Goal: Task Accomplishment & Management: Manage account settings

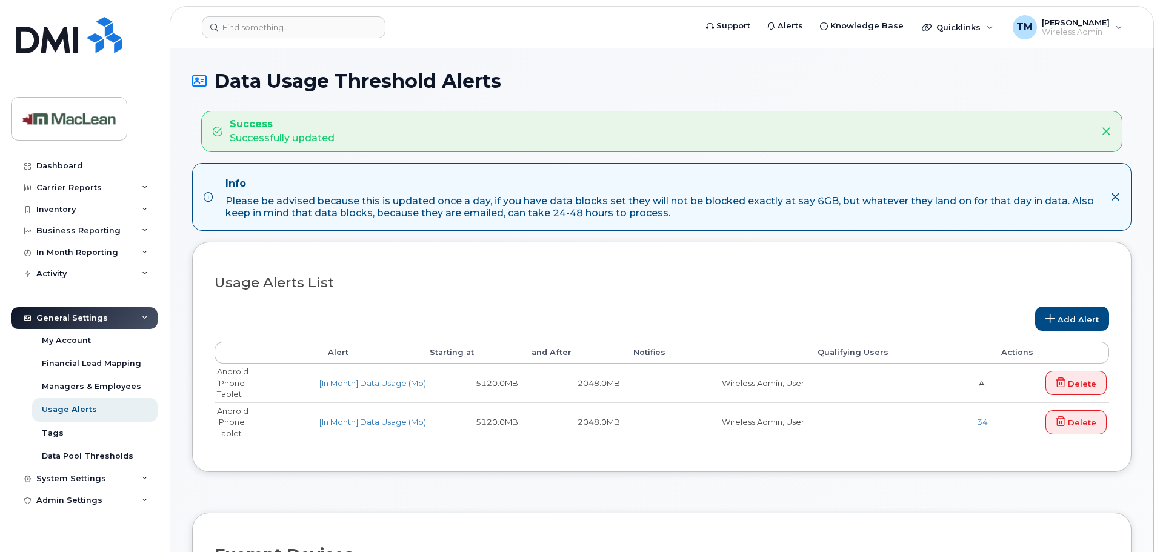
select select
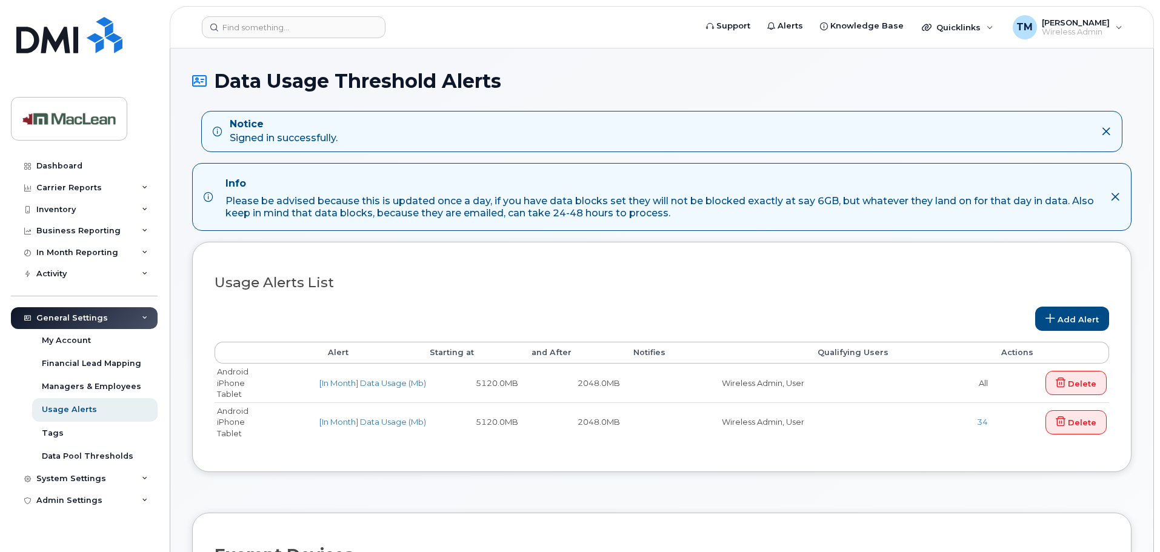
select select
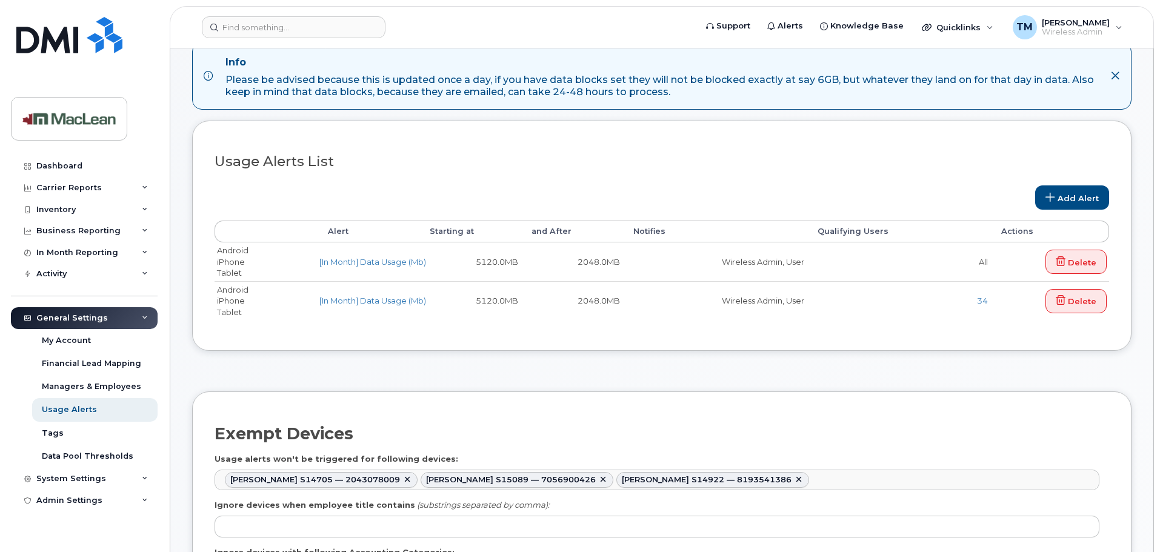
scroll to position [242, 0]
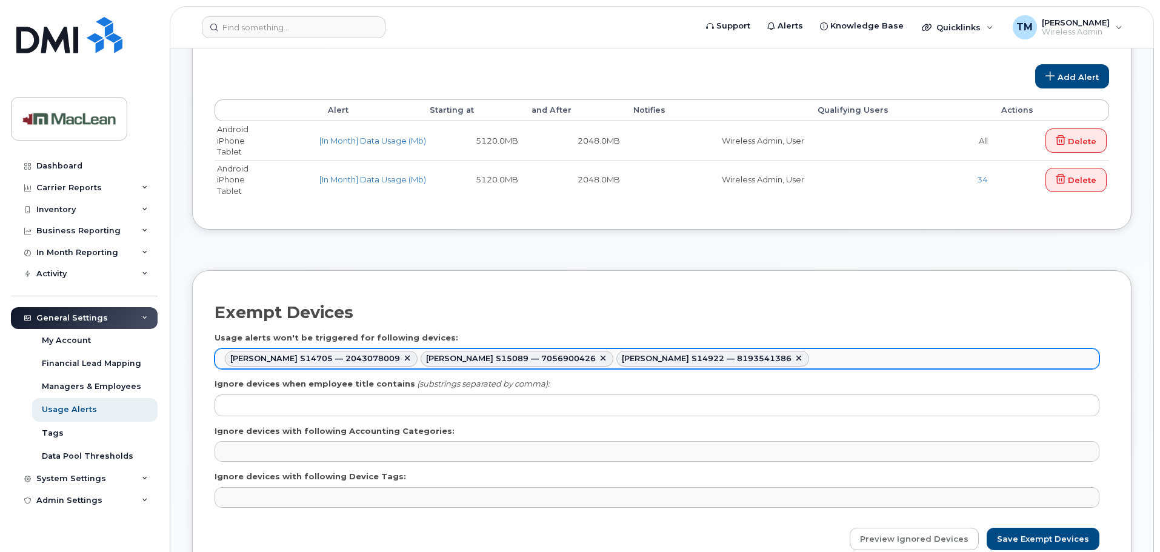
click at [622, 362] on div "Jean Philip Bondu S14922 — 8193541386" at bounding box center [707, 359] width 170 height 10
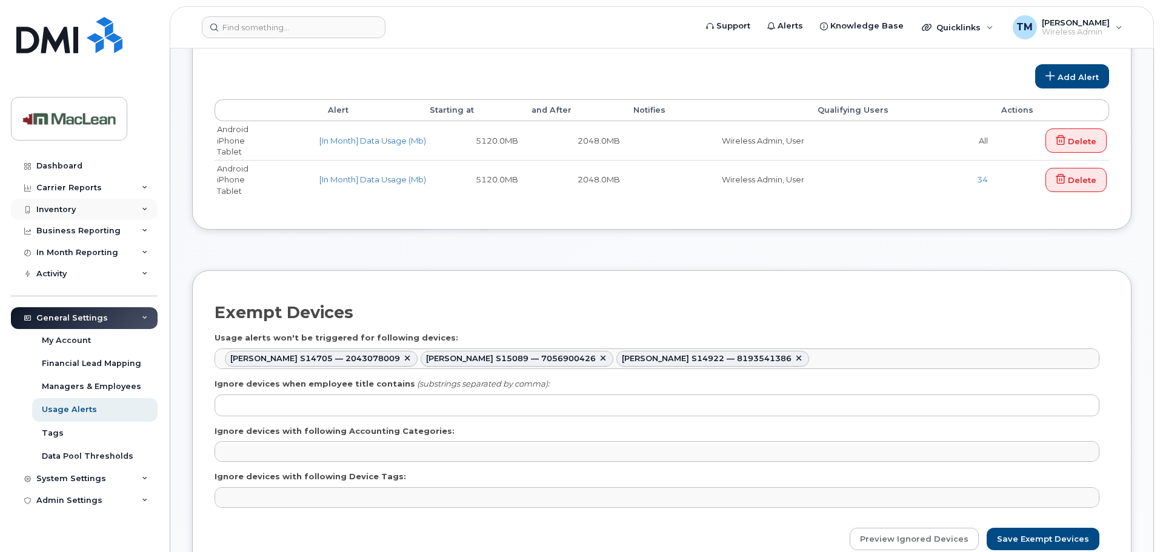
click at [81, 211] on div "Inventory" at bounding box center [84, 210] width 147 height 22
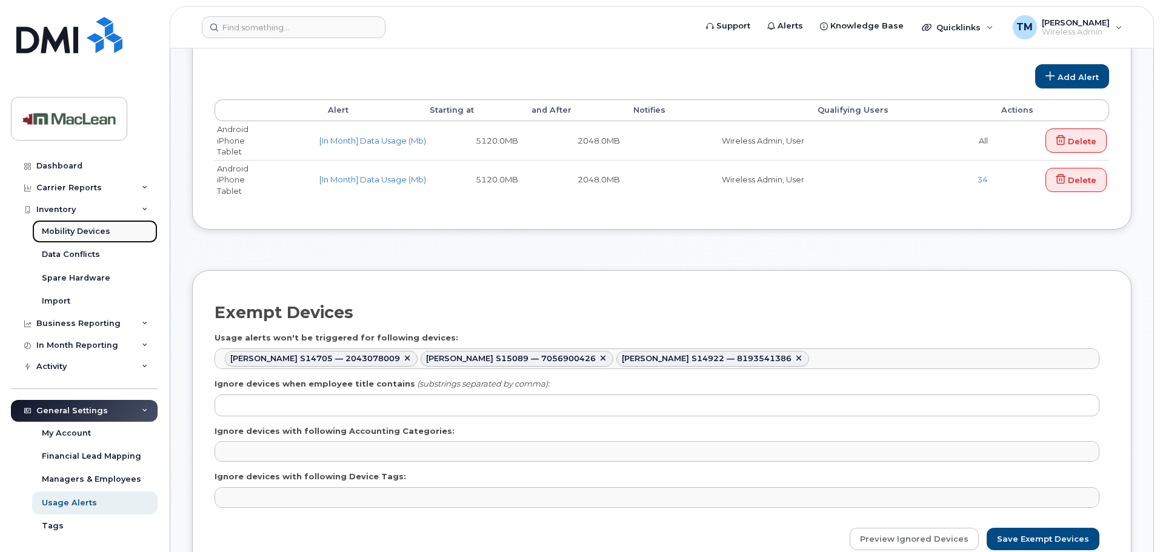
click at [85, 227] on div "Mobility Devices" at bounding box center [76, 231] width 68 height 11
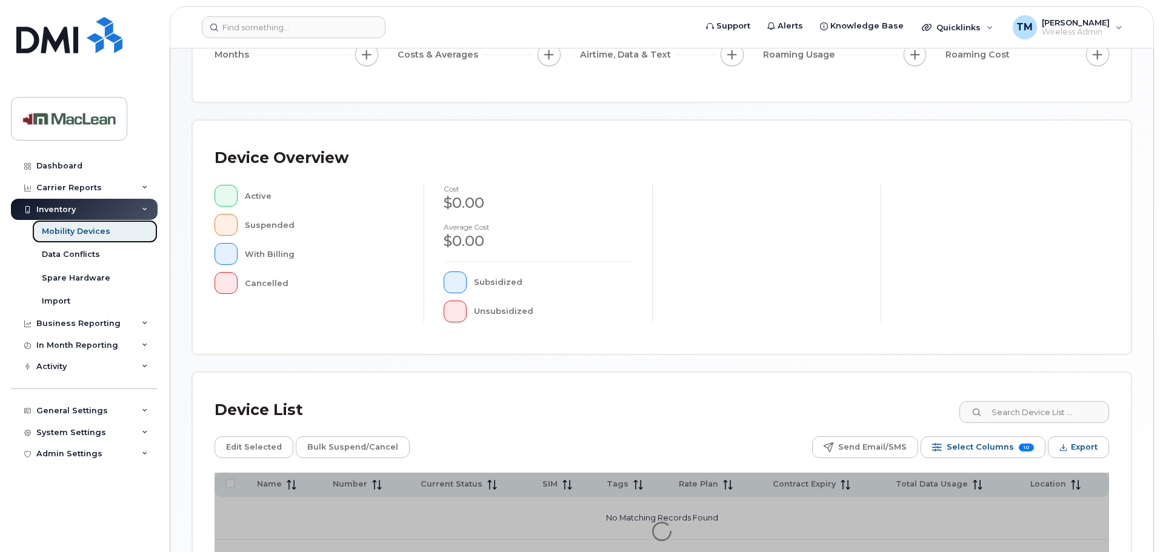
scroll to position [281, 0]
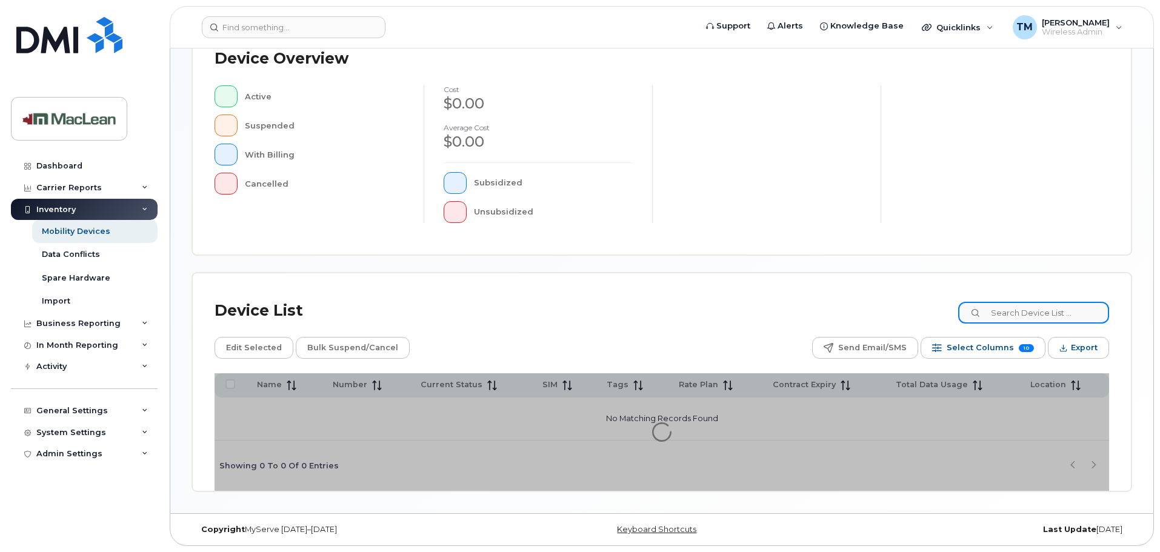
click at [1015, 304] on input at bounding box center [1033, 313] width 151 height 22
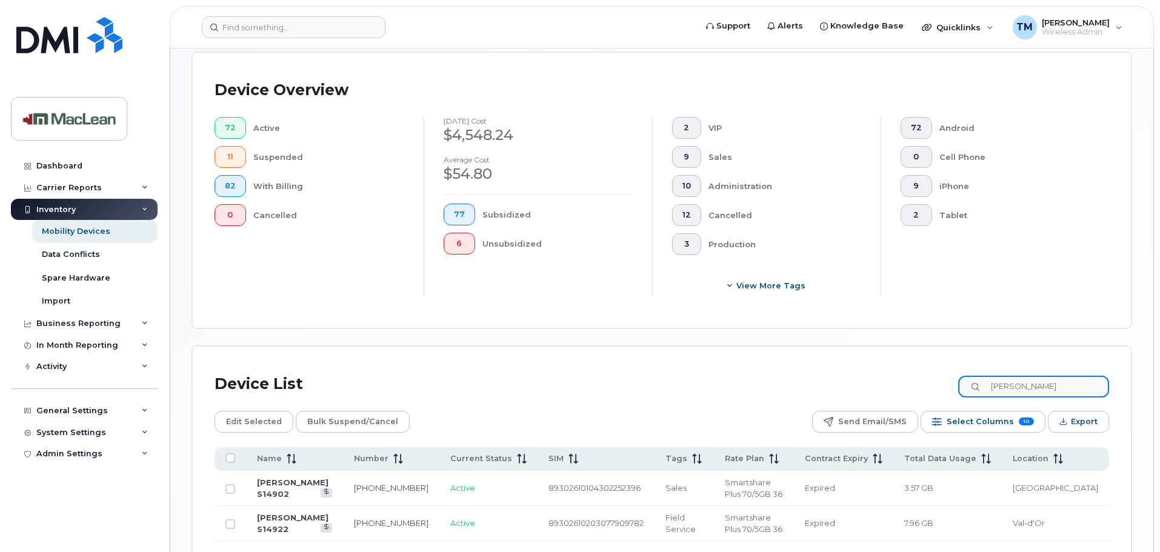
type input "jean"
click at [307, 513] on link "[PERSON_NAME] S14922" at bounding box center [293, 523] width 72 height 21
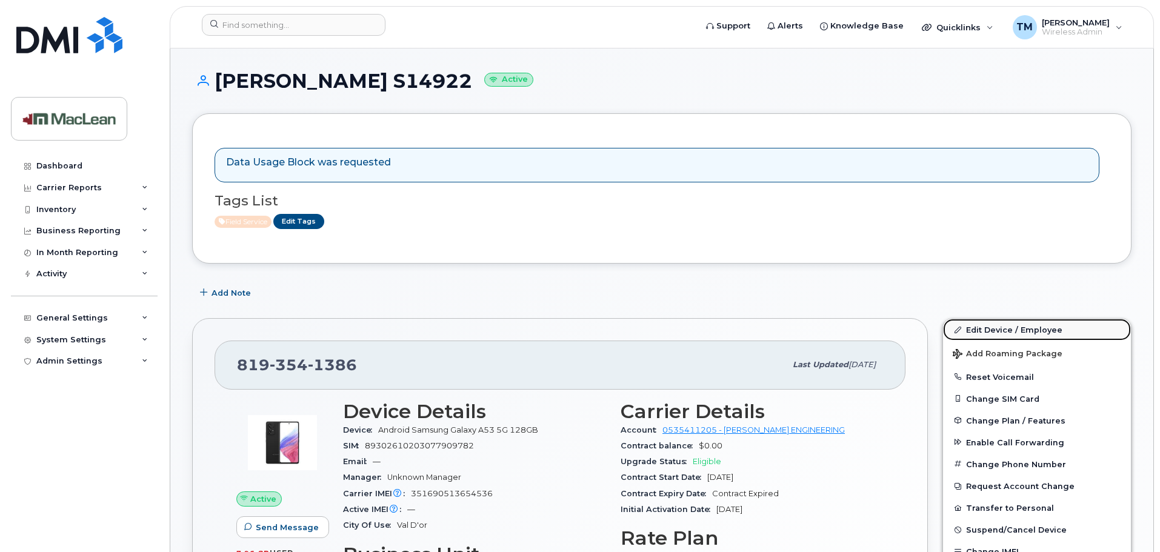
click at [984, 328] on link "Edit Device / Employee" at bounding box center [1037, 330] width 188 height 22
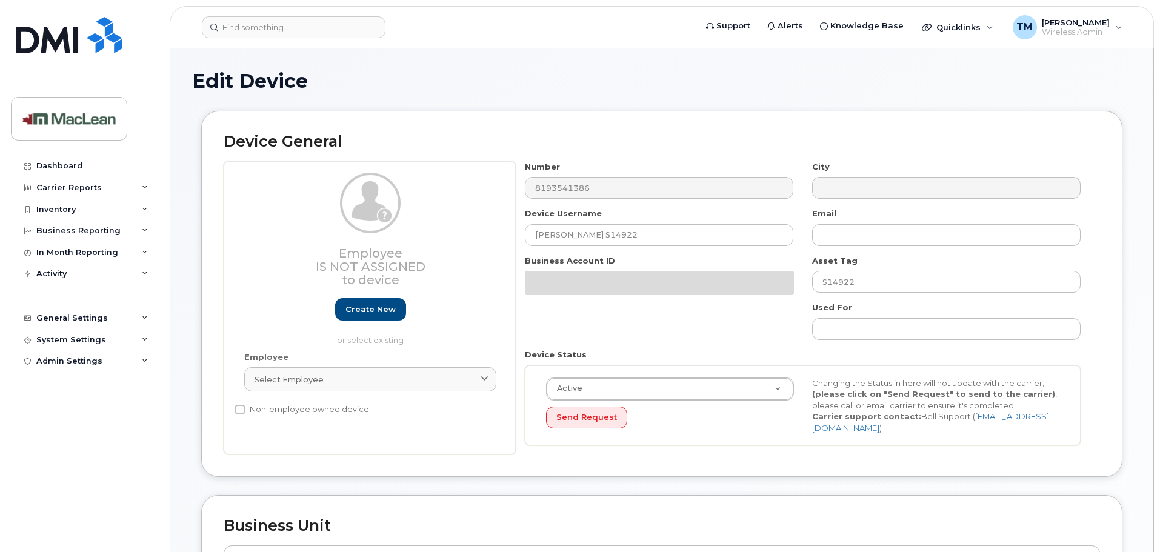
select select "1523540"
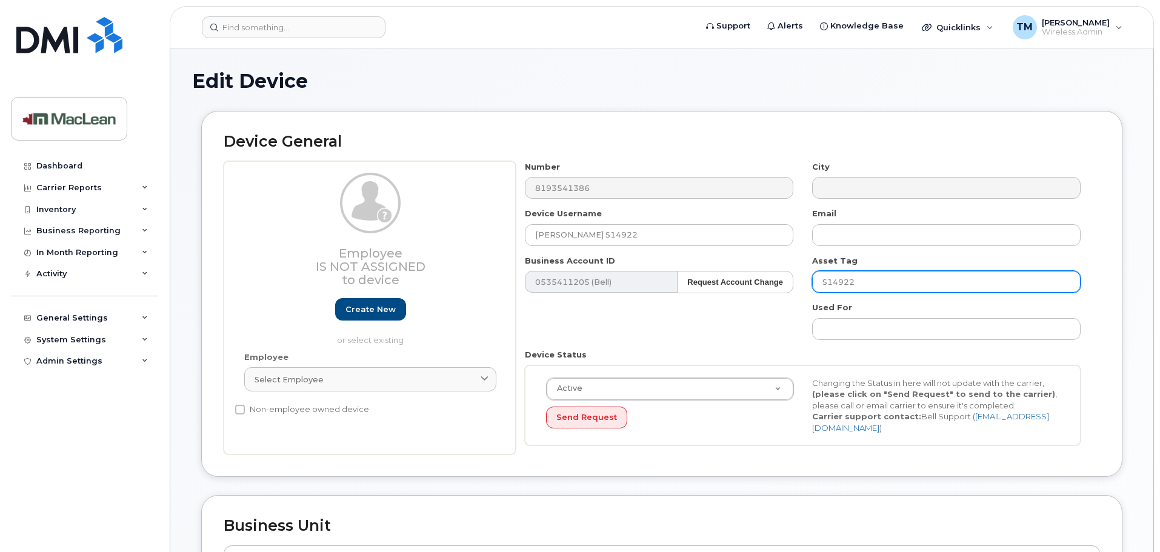
click at [880, 279] on input "S14922" at bounding box center [946, 282] width 268 height 22
drag, startPoint x: 843, startPoint y: 281, endPoint x: 904, endPoint y: 282, distance: 61.2
click at [899, 282] on input "S14922" at bounding box center [946, 282] width 268 height 22
type input "S14931"
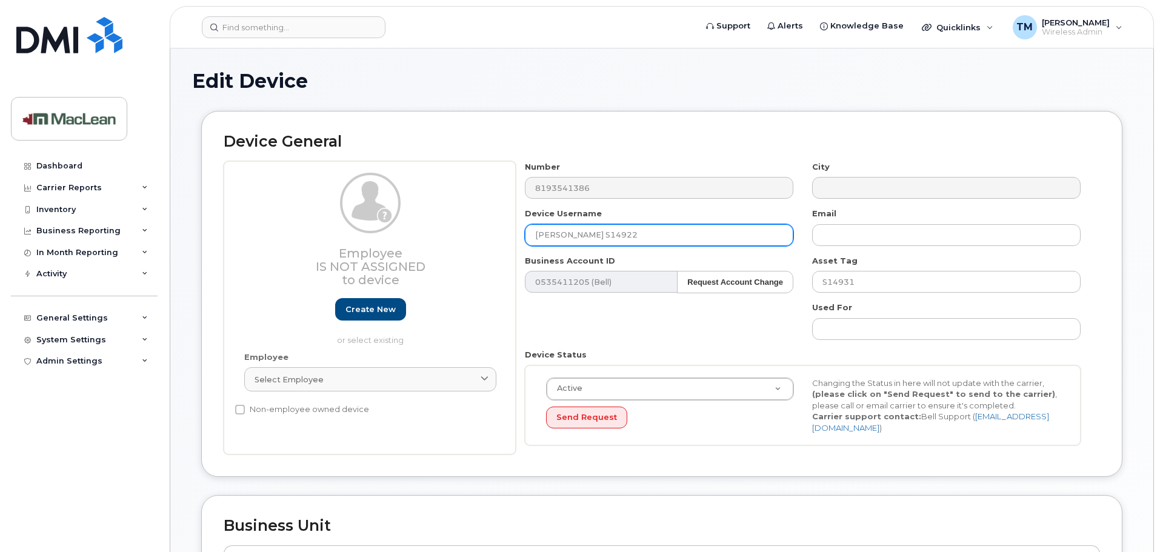
click at [640, 235] on input "[PERSON_NAME] S14922" at bounding box center [659, 235] width 268 height 22
drag, startPoint x: 630, startPoint y: 234, endPoint x: 687, endPoint y: 234, distance: 57.0
click at [687, 234] on input "[PERSON_NAME] S14922" at bounding box center [659, 235] width 268 height 22
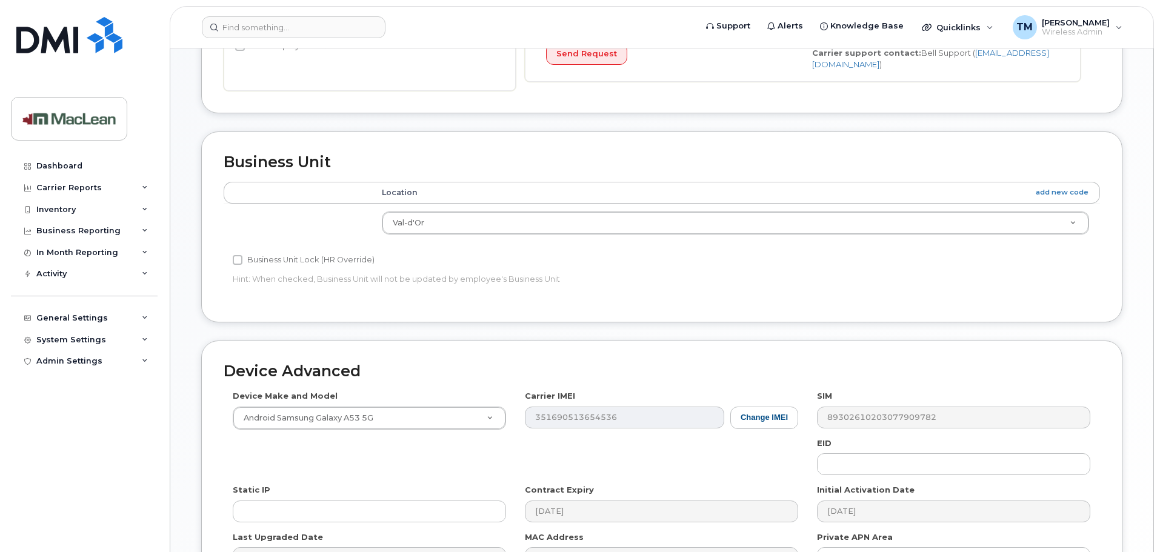
scroll to position [508, 0]
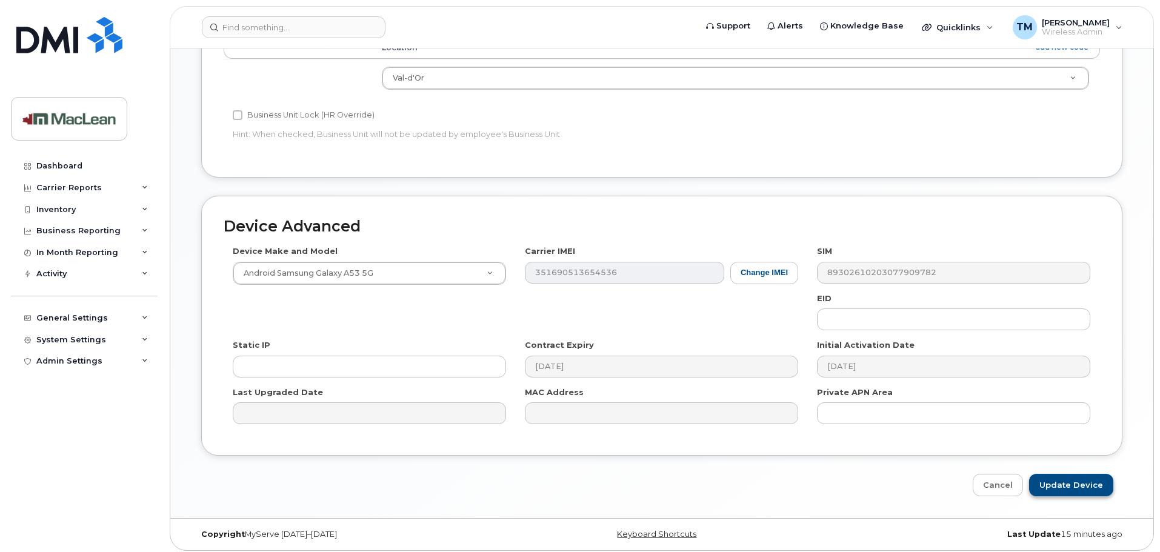
type input "Jean Philip Bondu S14931"
click at [1073, 474] on input "Update Device" at bounding box center [1071, 485] width 84 height 22
type input "Saving..."
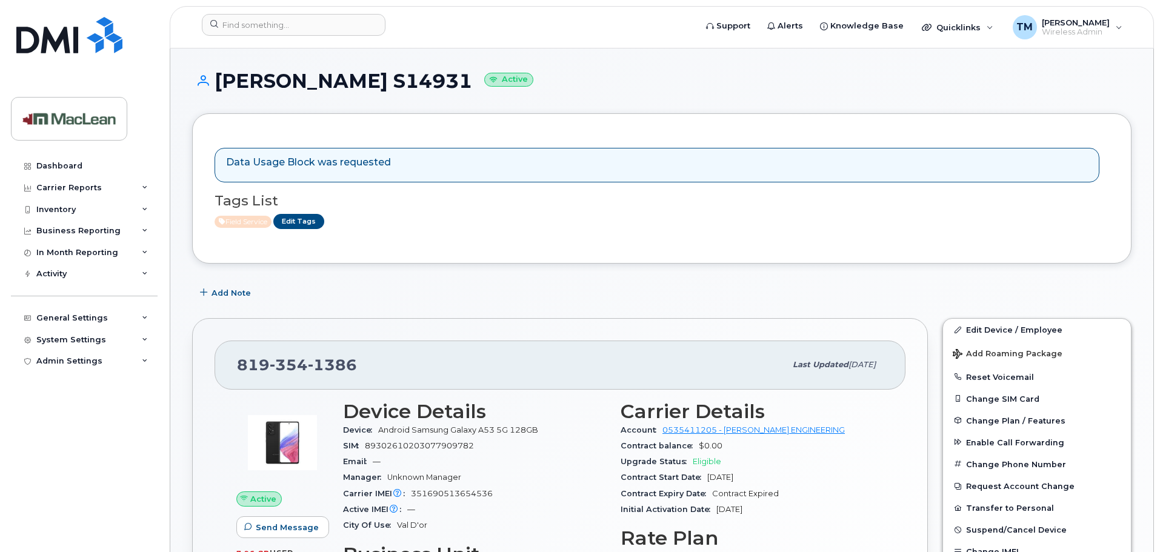
scroll to position [61, 0]
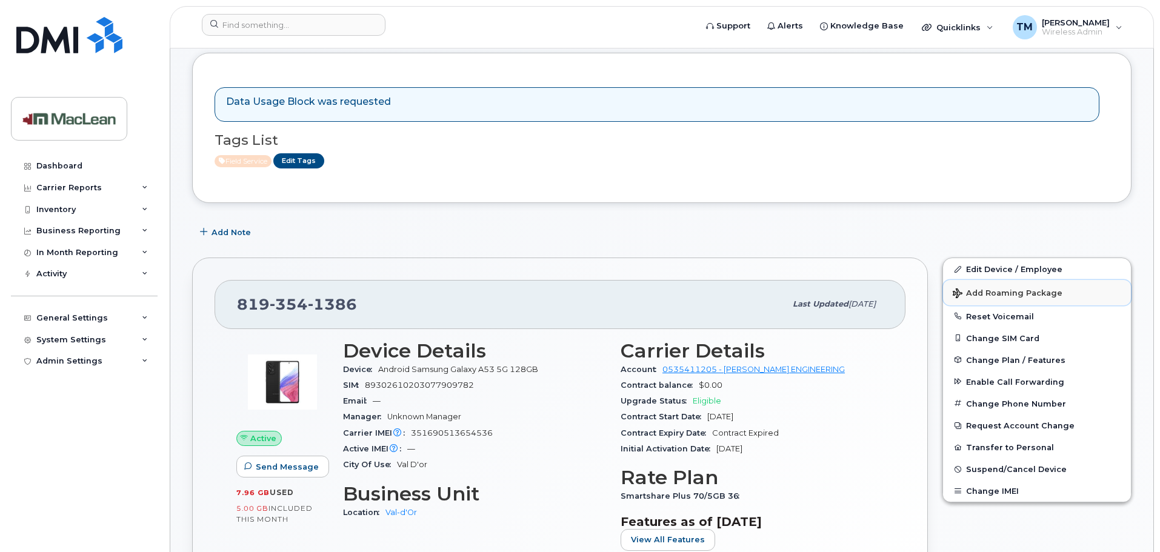
click at [991, 294] on span "Add Roaming Package" at bounding box center [1008, 294] width 110 height 12
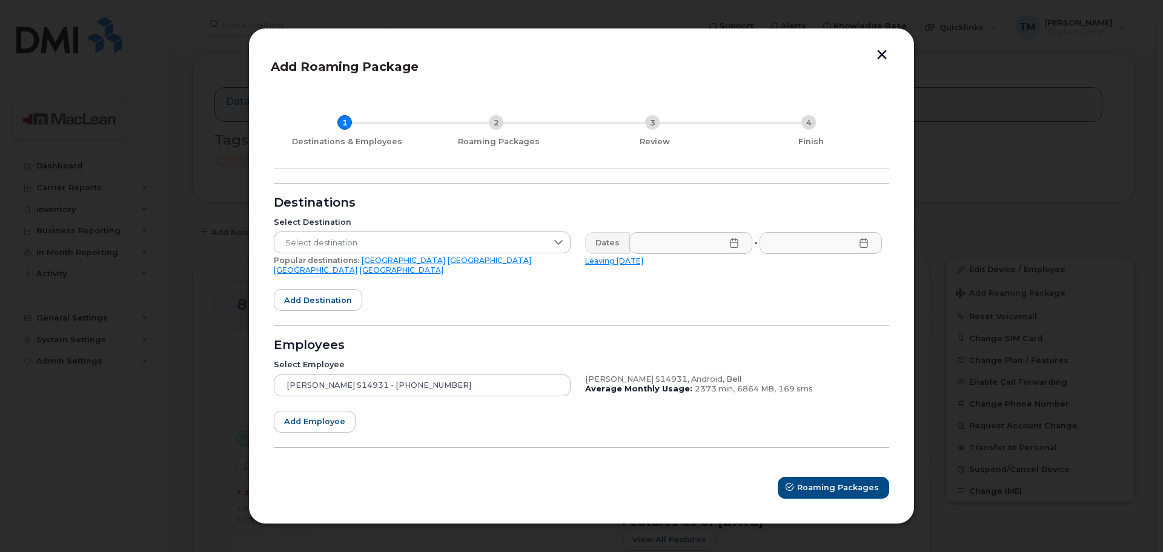
click at [881, 59] on button "button" at bounding box center [882, 56] width 18 height 13
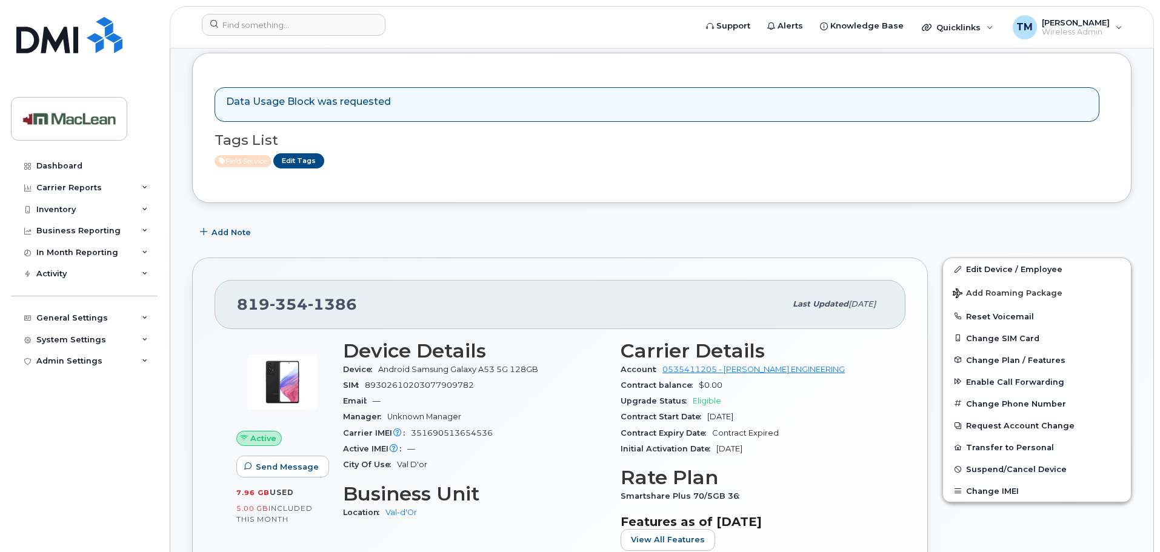
scroll to position [0, 0]
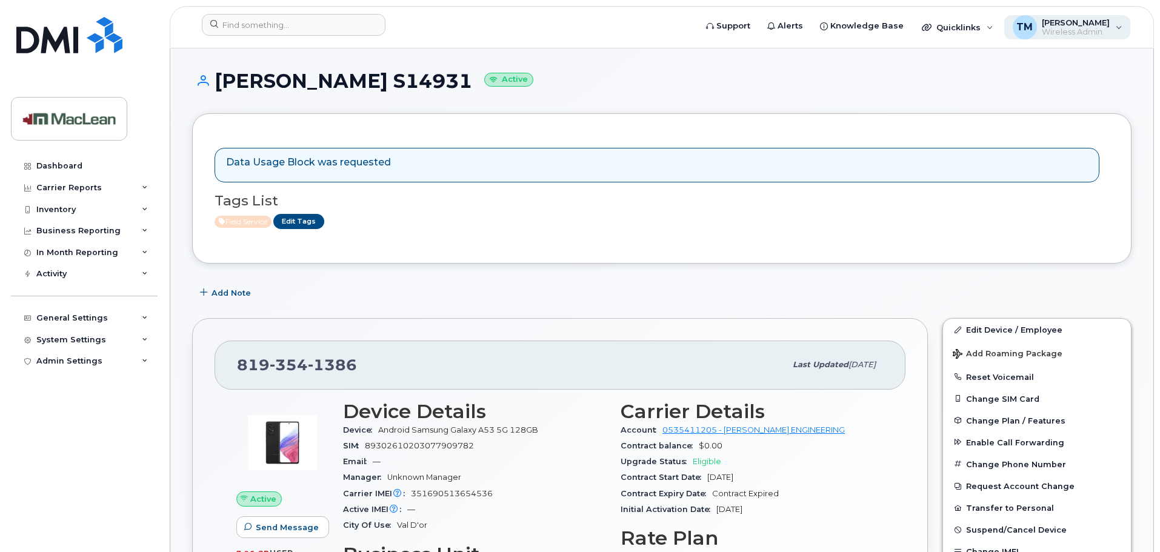
click at [1113, 27] on div "TM [PERSON_NAME] Wireless Admin" at bounding box center [1067, 27] width 127 height 24
click at [90, 362] on div "Admin Settings" at bounding box center [69, 361] width 66 height 10
click at [87, 348] on div "System Settings" at bounding box center [84, 340] width 147 height 22
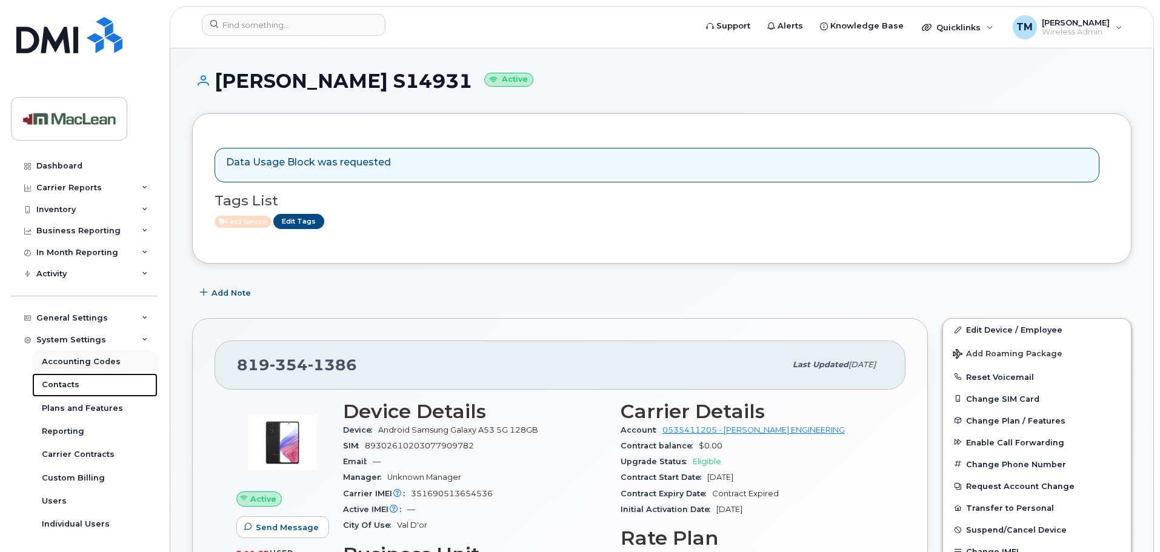
drag, startPoint x: 67, startPoint y: 379, endPoint x: 110, endPoint y: 370, distance: 44.1
click at [67, 379] on div "Contacts" at bounding box center [61, 384] width 38 height 11
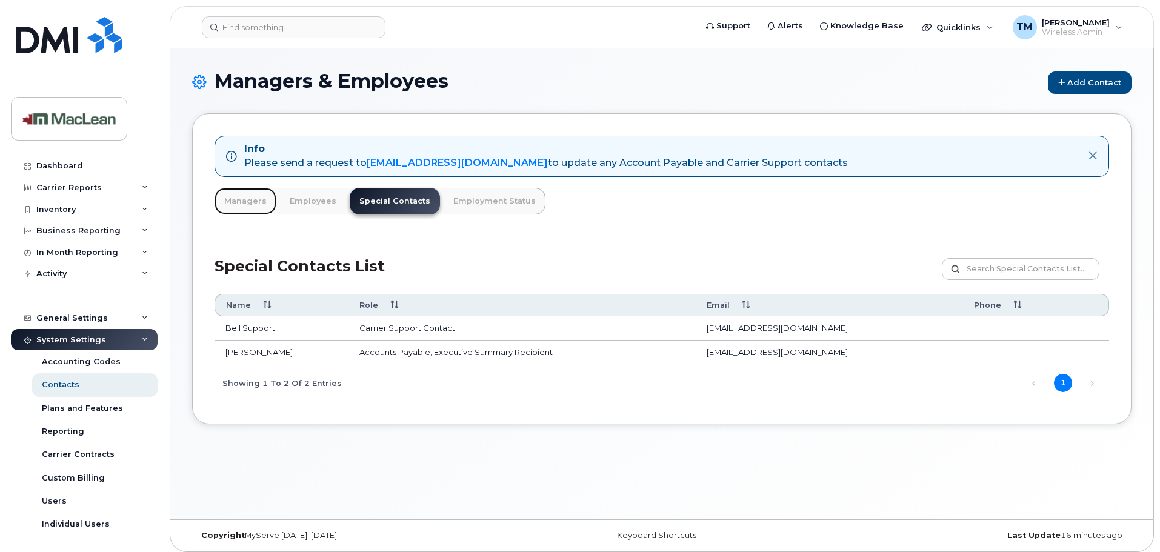
click at [253, 202] on link "Managers" at bounding box center [246, 201] width 62 height 27
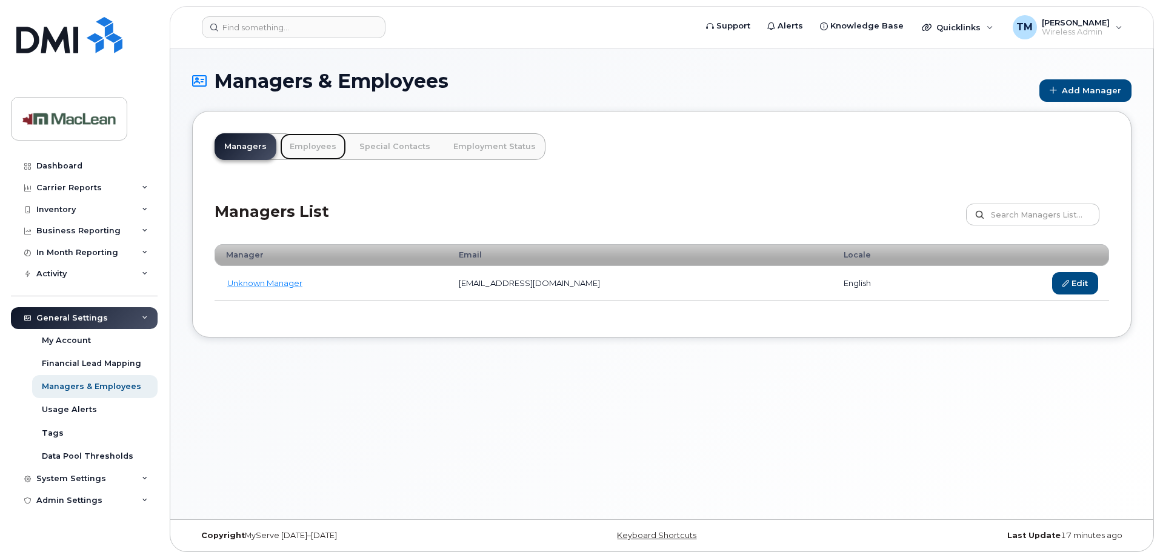
click at [324, 149] on link "Employees" at bounding box center [313, 146] width 66 height 27
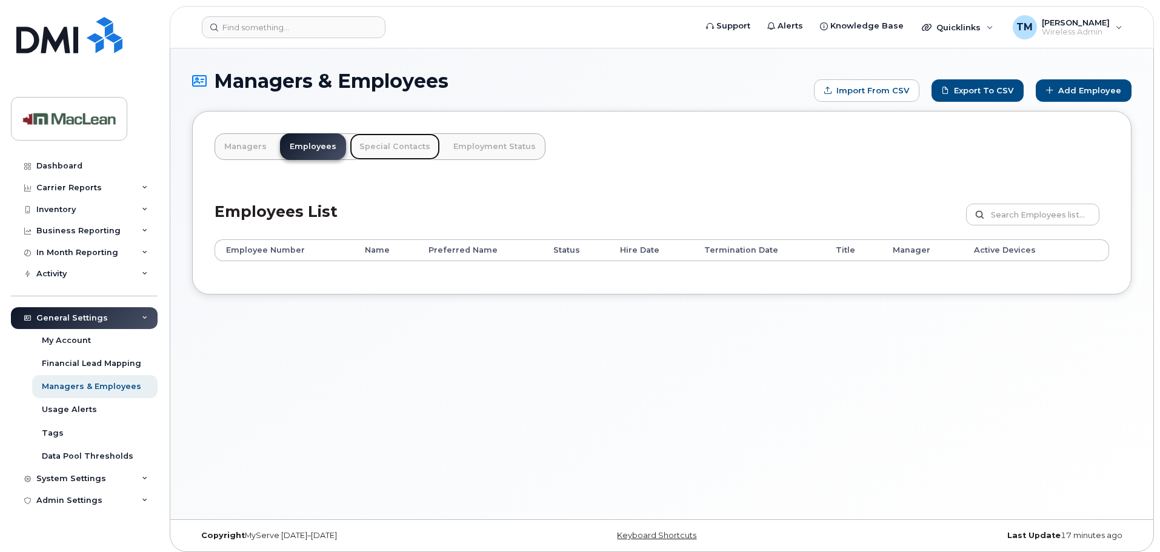
click at [408, 150] on link "Special Contacts" at bounding box center [395, 146] width 90 height 27
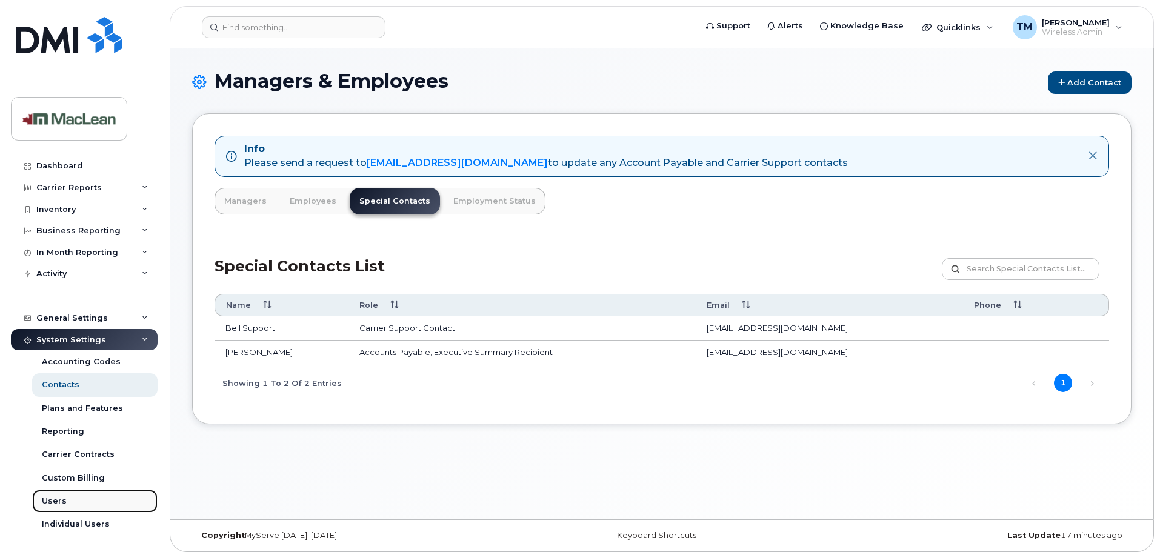
click at [65, 496] on link "Users" at bounding box center [94, 501] width 125 height 23
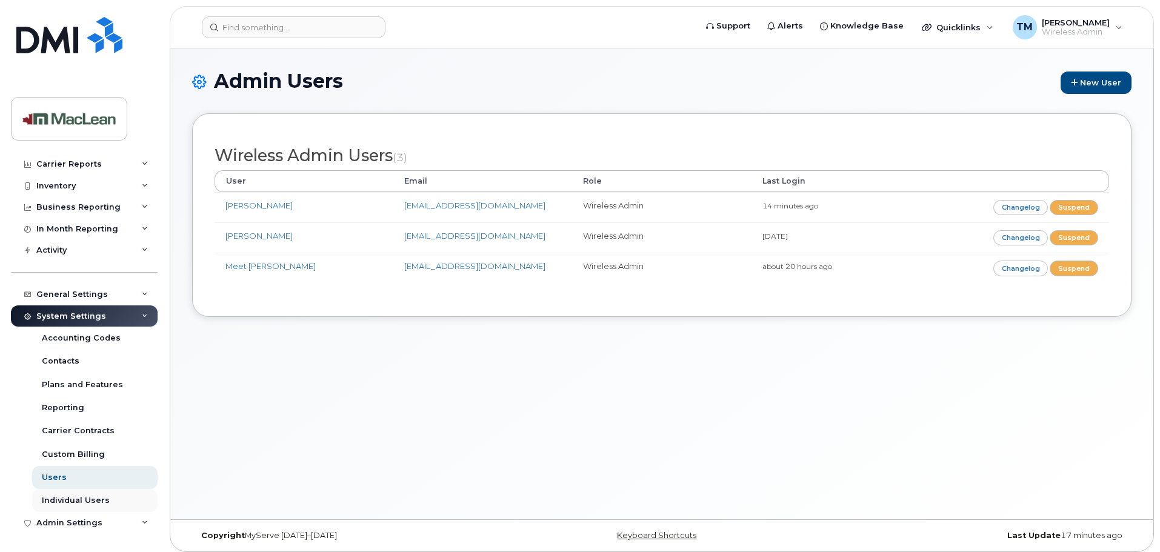
scroll to position [6, 0]
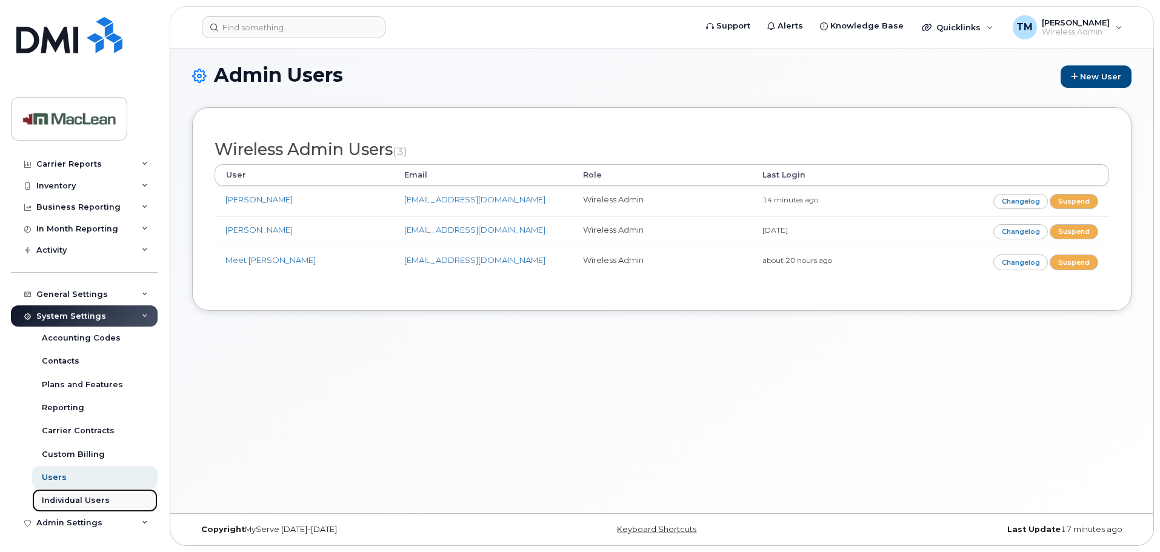
click at [97, 504] on div "Individual Users" at bounding box center [76, 500] width 68 height 11
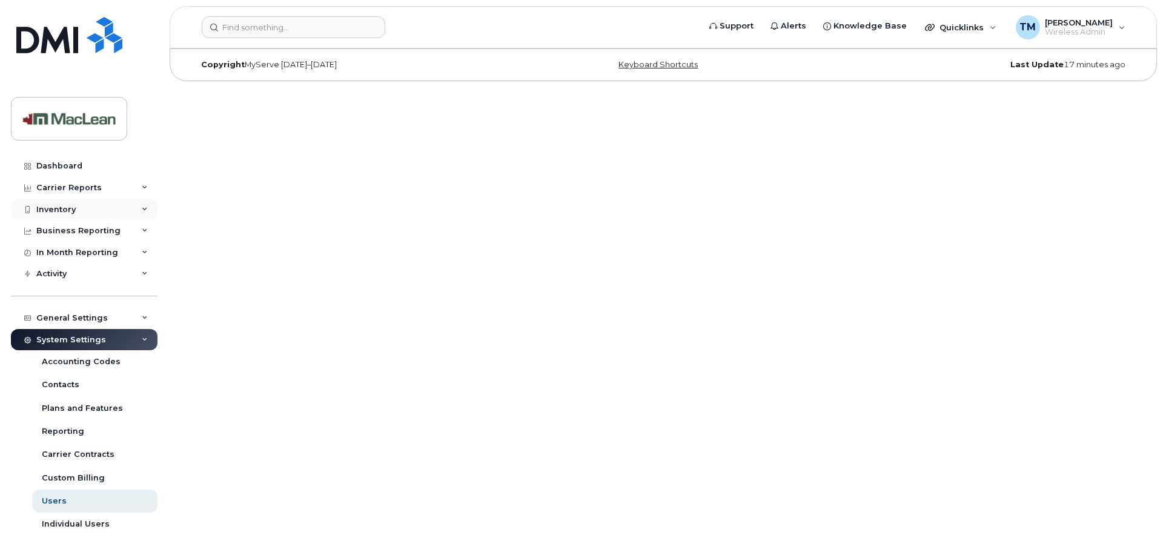
click at [78, 203] on div "Inventory" at bounding box center [84, 210] width 147 height 22
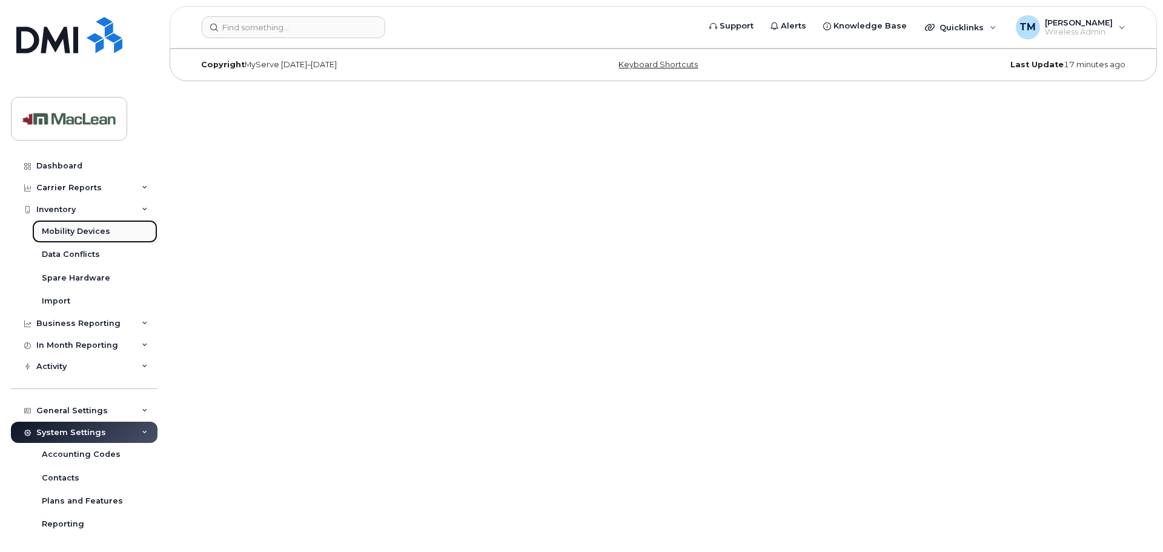
click at [76, 230] on div "Mobility Devices" at bounding box center [76, 231] width 68 height 11
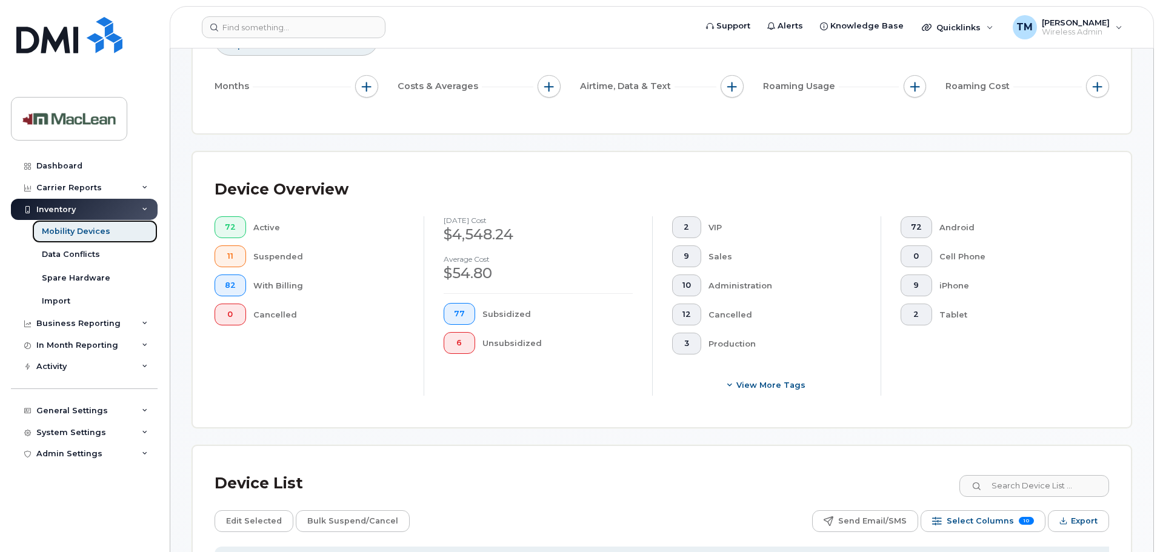
scroll to position [364, 0]
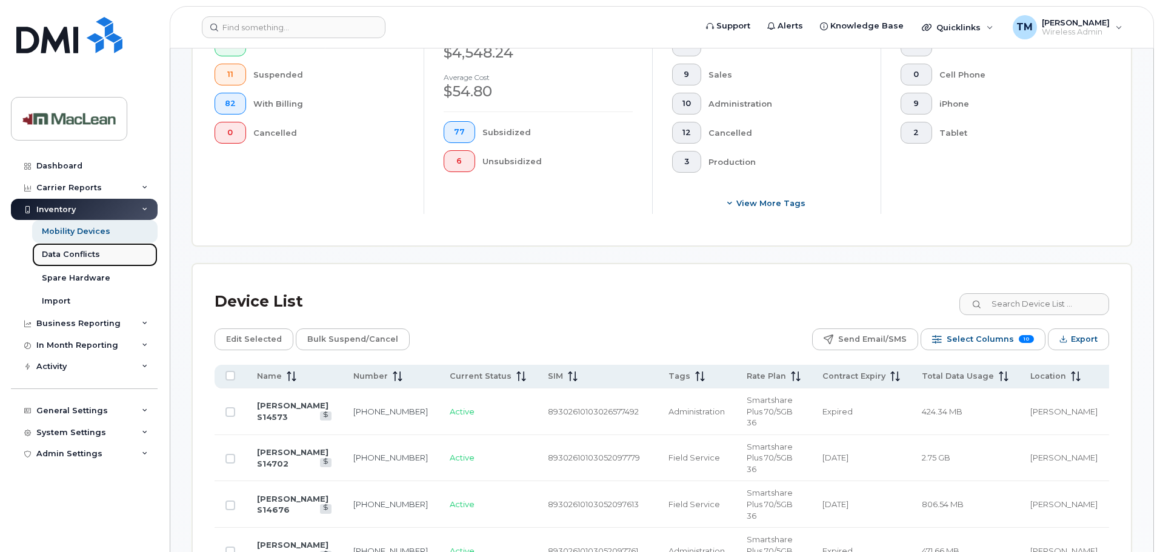
click at [74, 258] on div "Data Conflicts" at bounding box center [71, 254] width 58 height 11
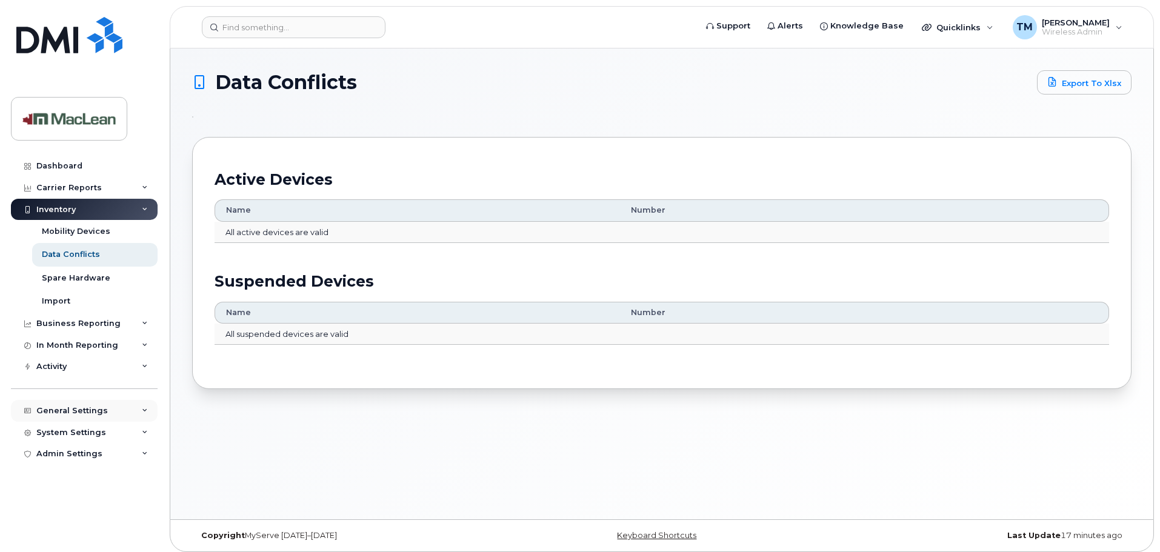
click at [90, 413] on div "General Settings" at bounding box center [72, 411] width 72 height 10
click at [90, 362] on div "Activity" at bounding box center [84, 367] width 147 height 22
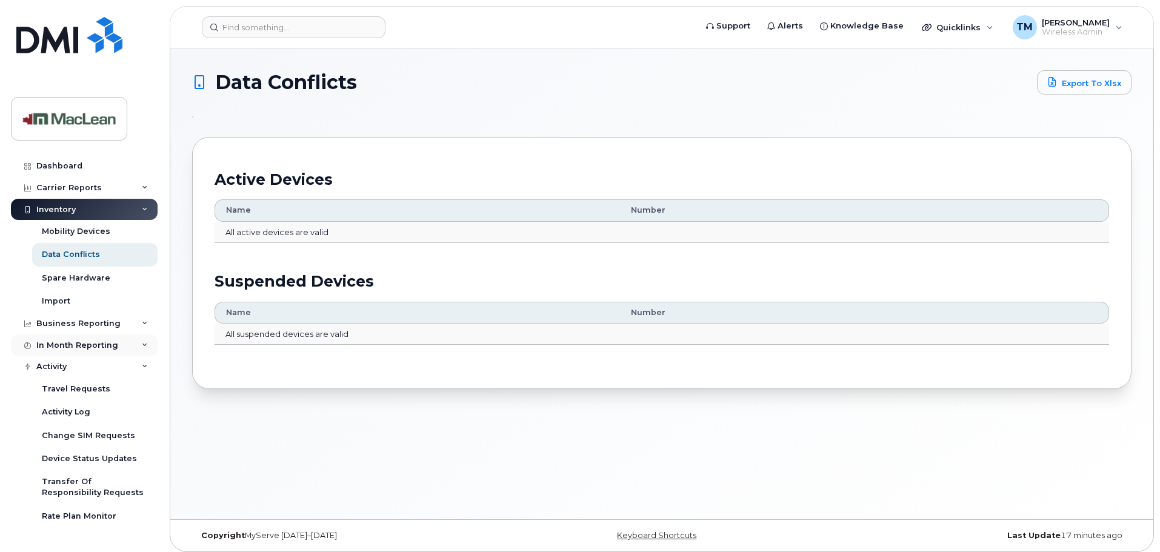
click at [87, 345] on div "In Month Reporting" at bounding box center [77, 346] width 82 height 10
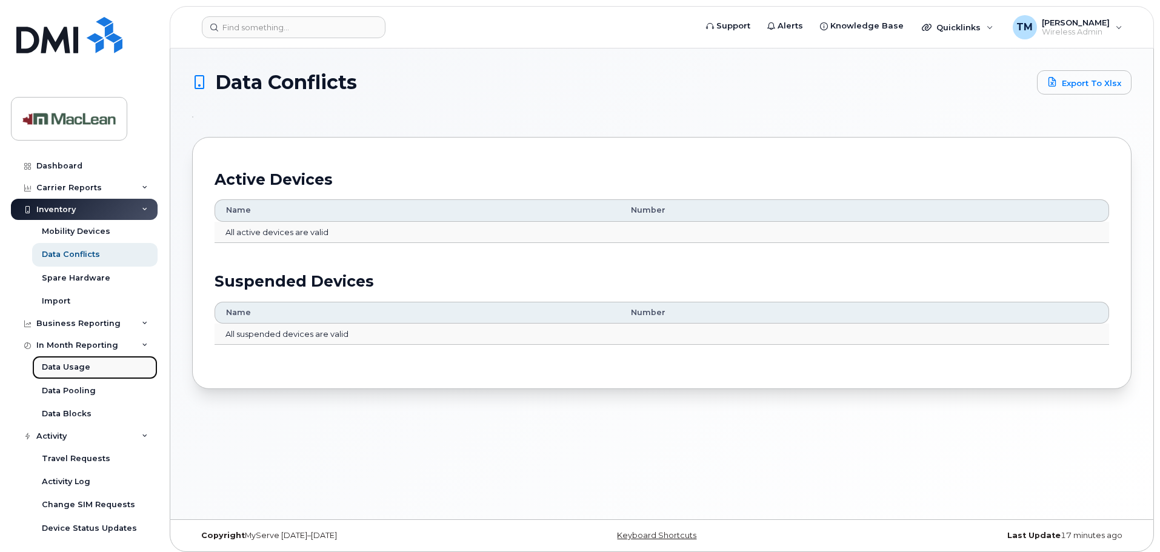
click at [68, 366] on div "Data Usage" at bounding box center [66, 367] width 48 height 11
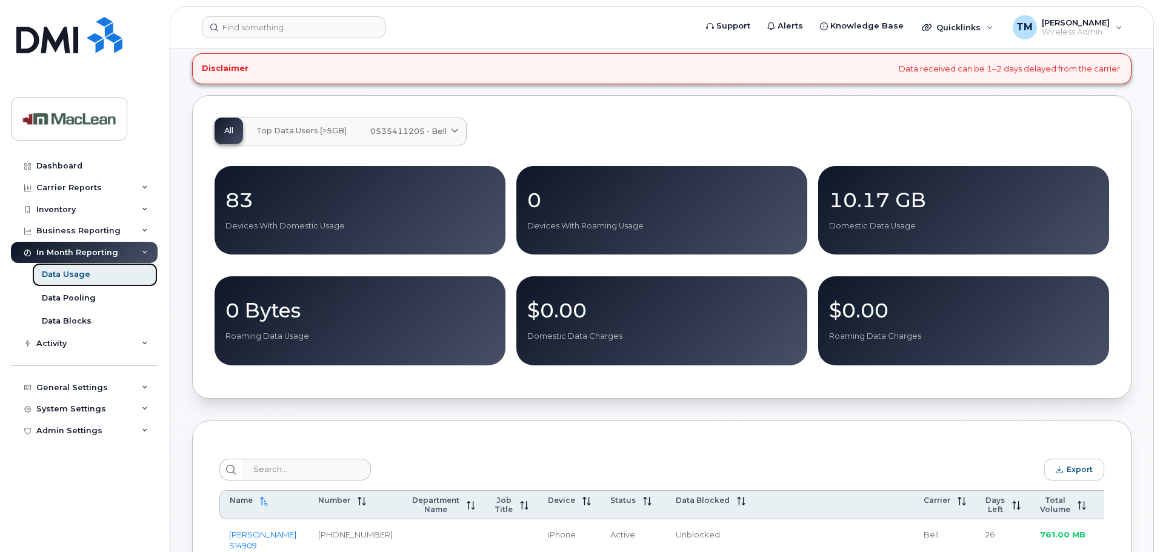
scroll to position [182, 0]
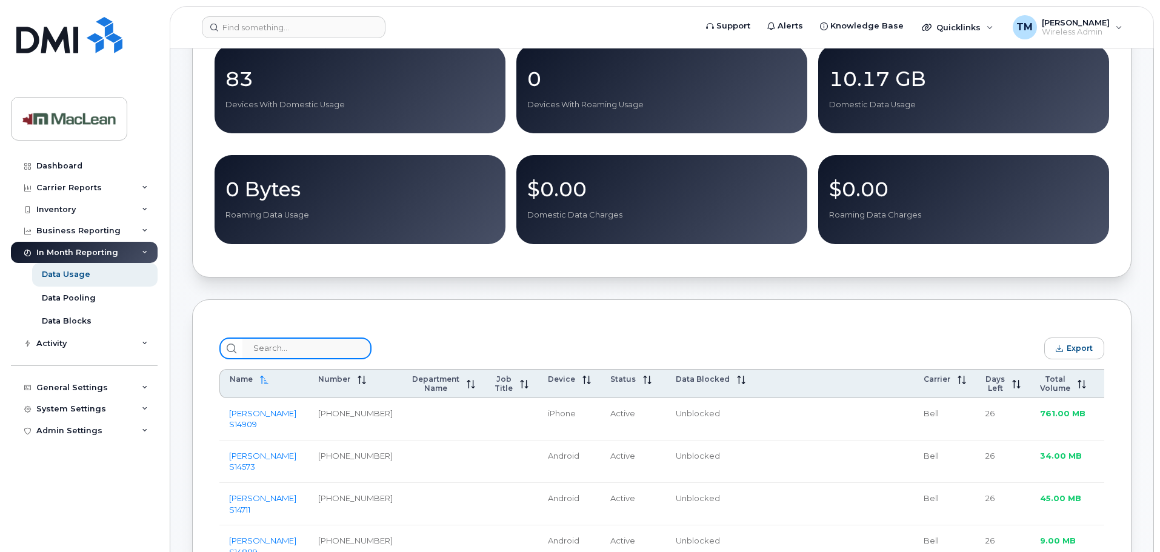
click at [319, 358] on input "search" at bounding box center [306, 349] width 129 height 22
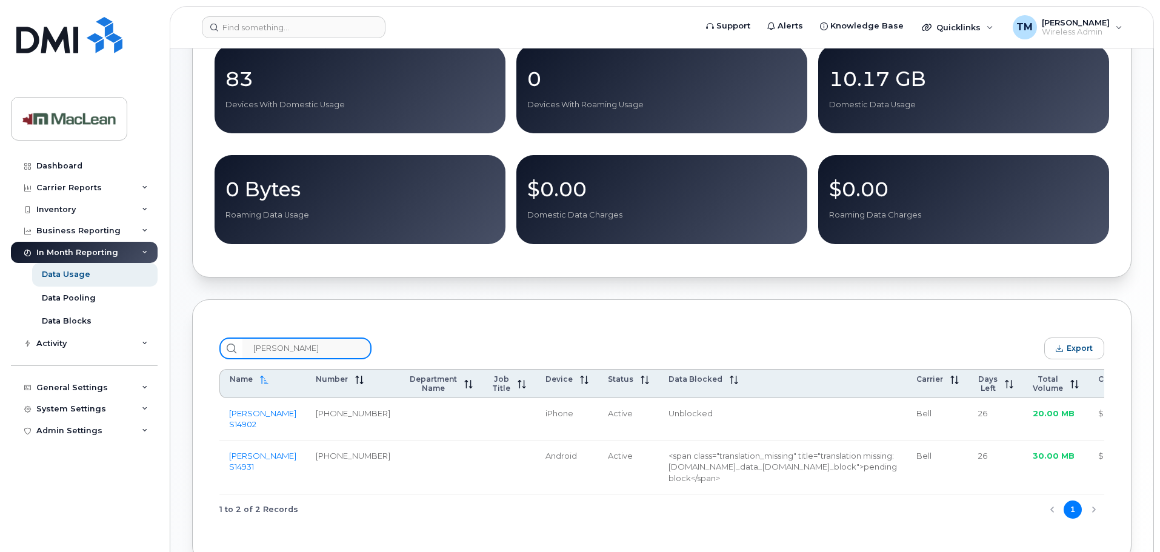
scroll to position [242, 0]
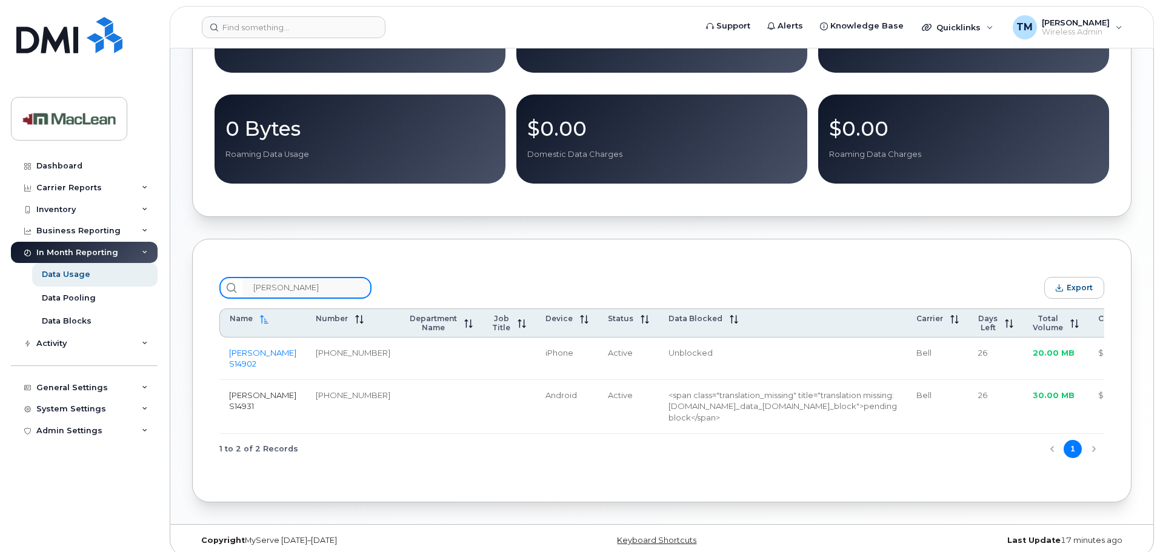
type input "jean"
click at [250, 411] on link "[PERSON_NAME] S14931" at bounding box center [262, 400] width 67 height 21
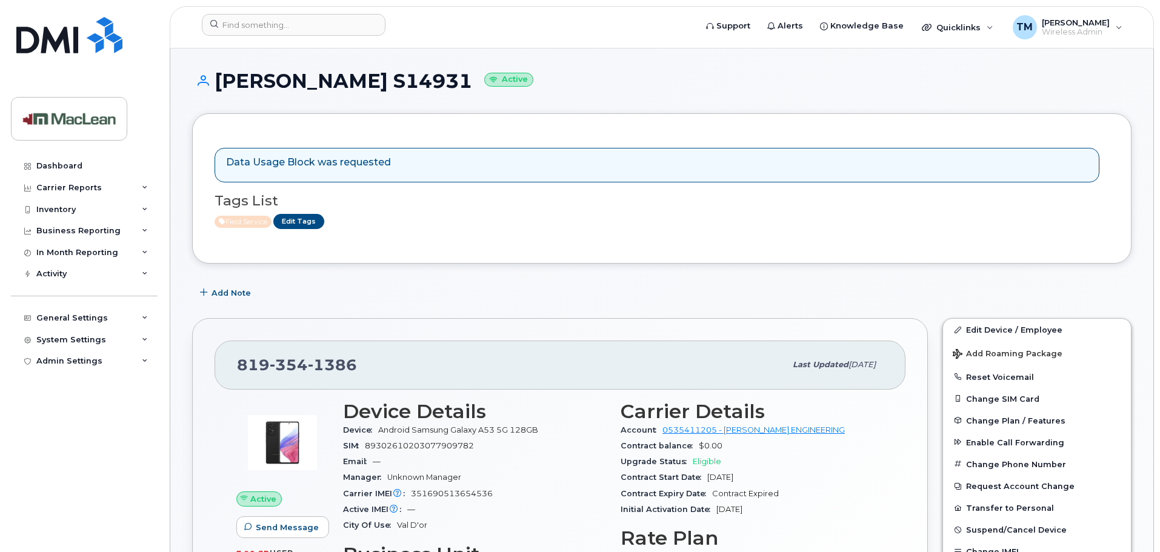
scroll to position [182, 0]
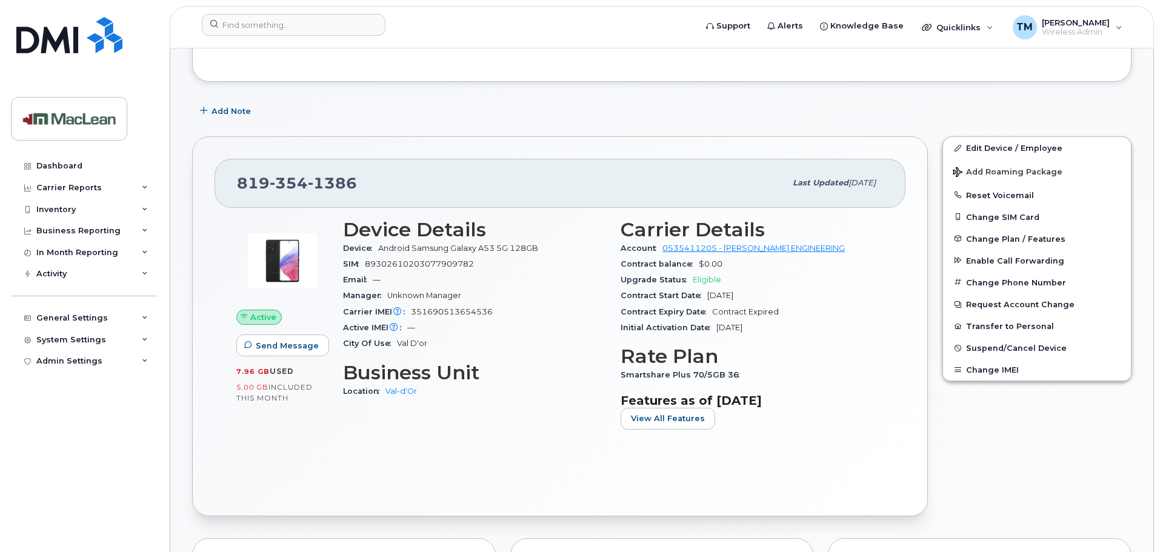
click at [248, 389] on span "5.00 GB" at bounding box center [252, 387] width 32 height 8
click at [671, 414] on span "View All Features" at bounding box center [668, 419] width 74 height 12
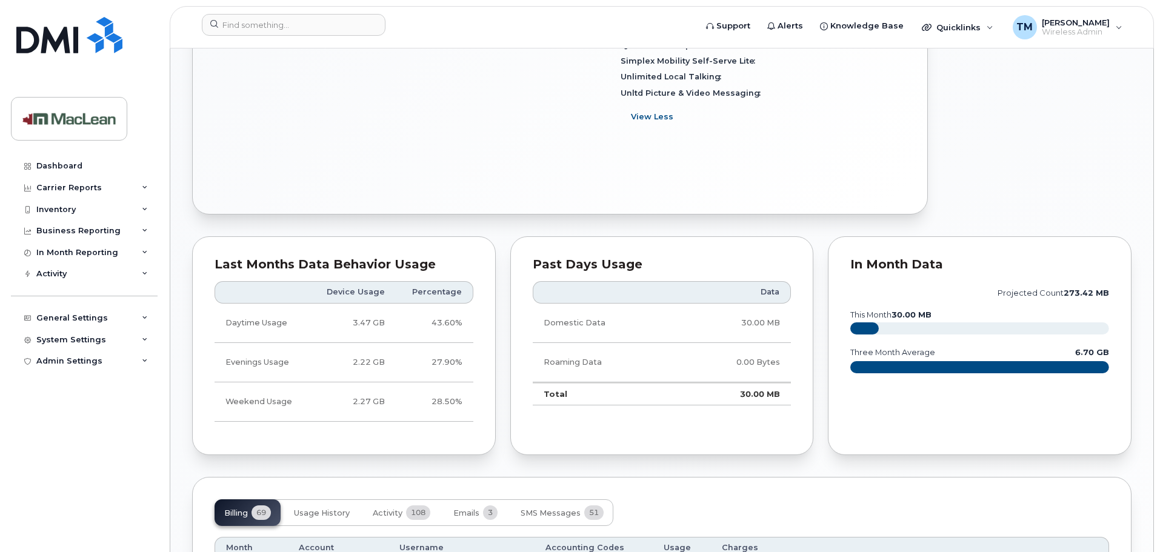
scroll to position [909, 0]
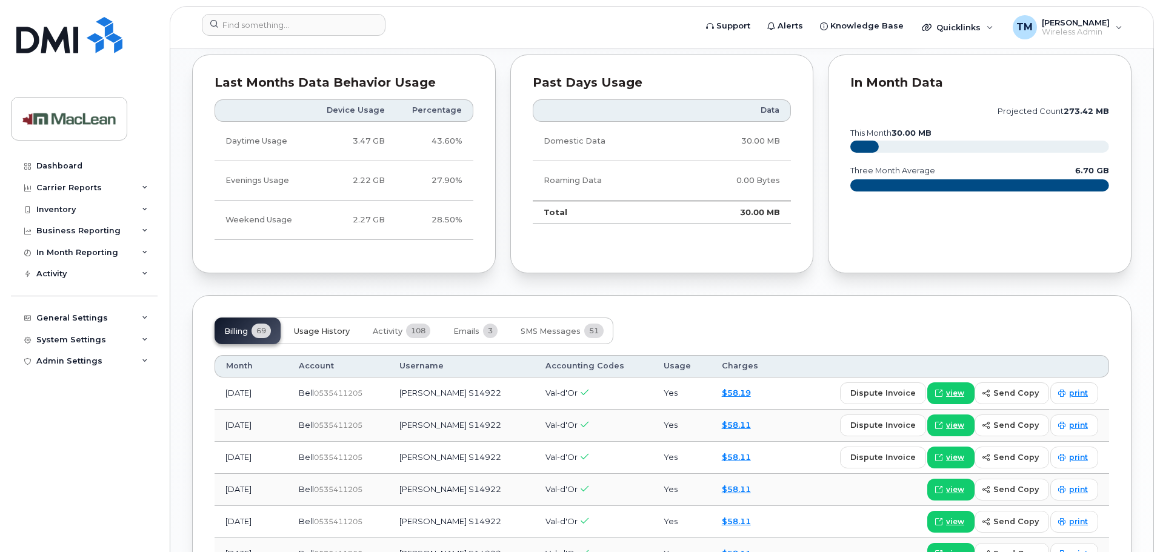
click at [331, 339] on button "Usage History" at bounding box center [321, 331] width 75 height 27
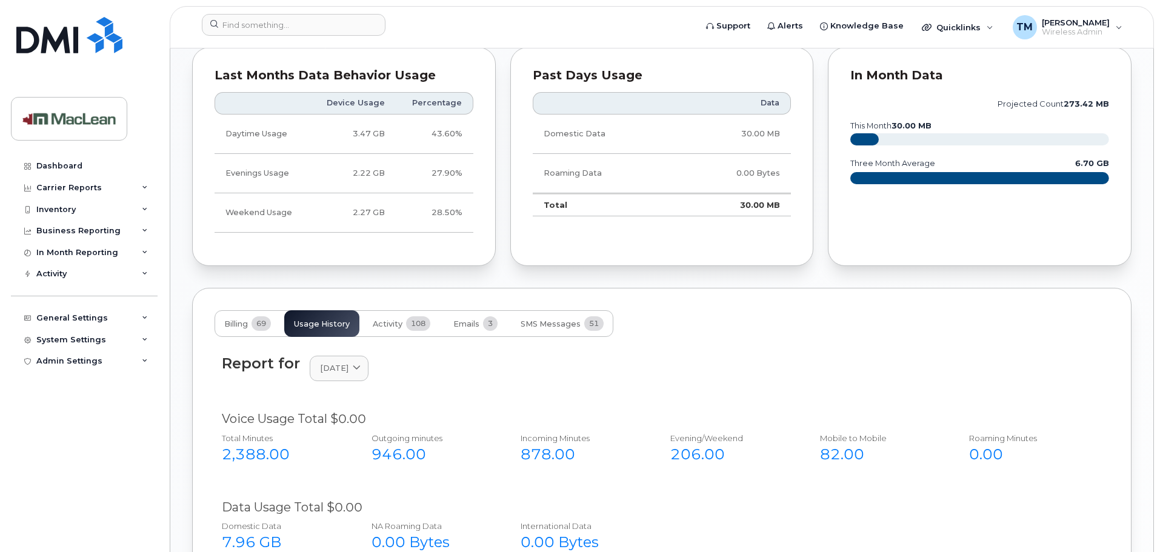
scroll to position [734, 0]
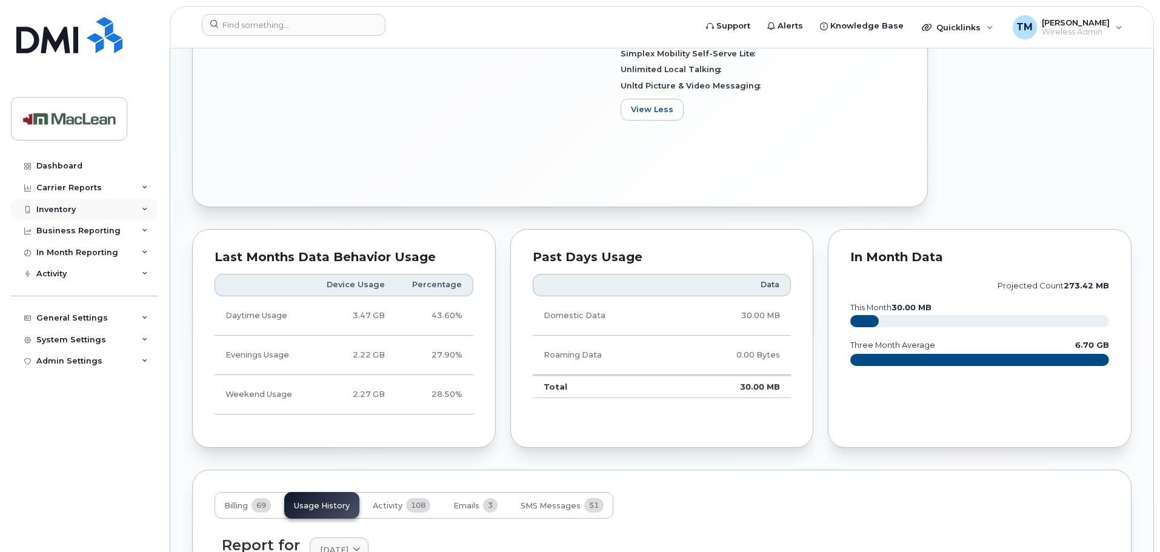
click at [81, 214] on div "Inventory" at bounding box center [84, 210] width 147 height 22
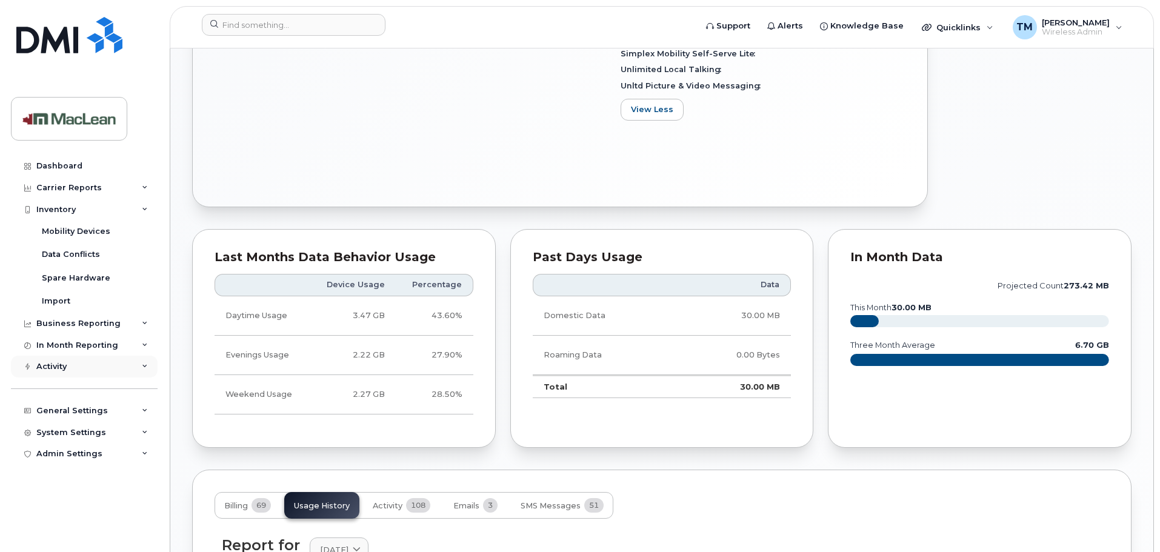
click at [84, 364] on div "Activity" at bounding box center [84, 367] width 147 height 22
click at [84, 430] on div "System Settings" at bounding box center [71, 433] width 70 height 10
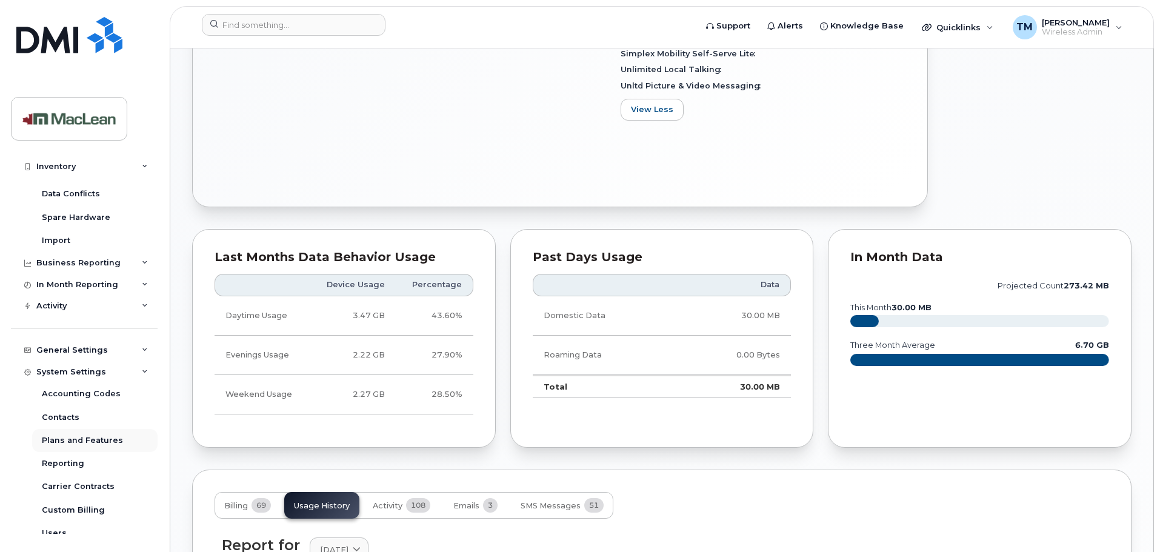
scroll to position [116, 0]
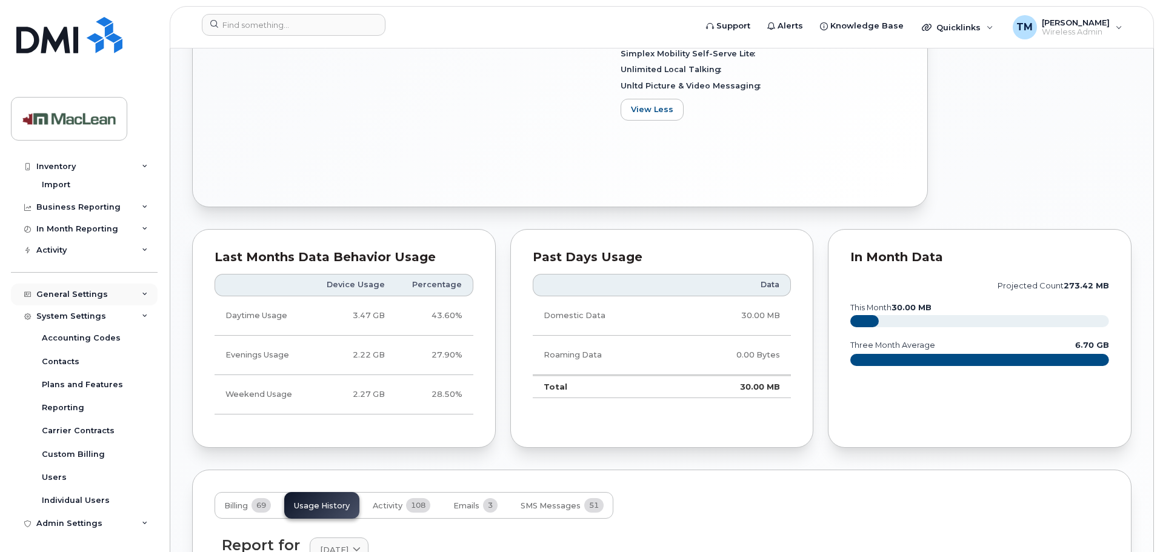
click at [88, 298] on div "General Settings" at bounding box center [72, 295] width 72 height 10
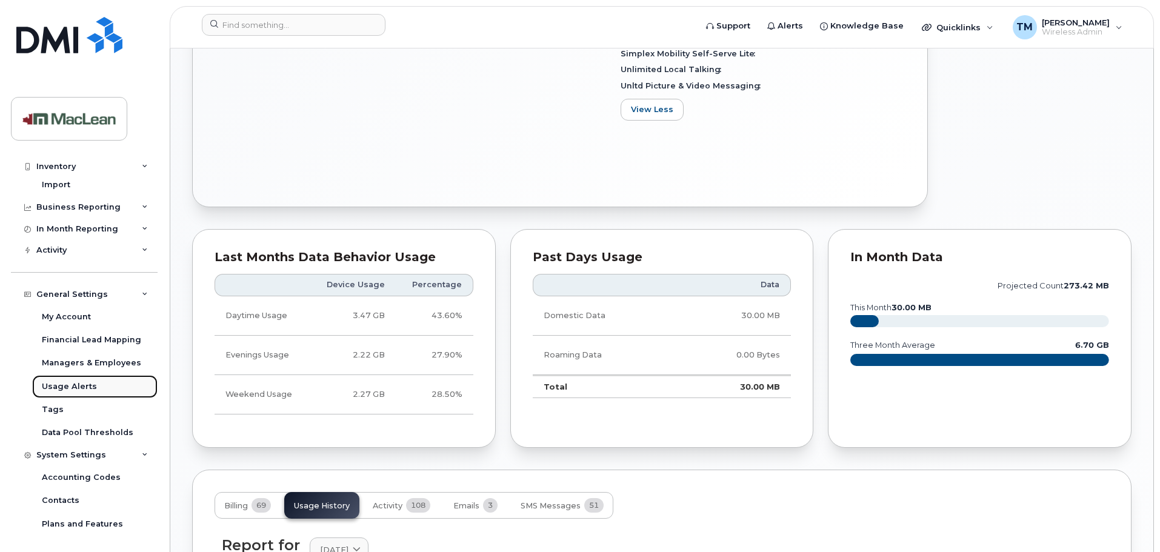
click at [70, 389] on div "Usage Alerts" at bounding box center [69, 386] width 55 height 11
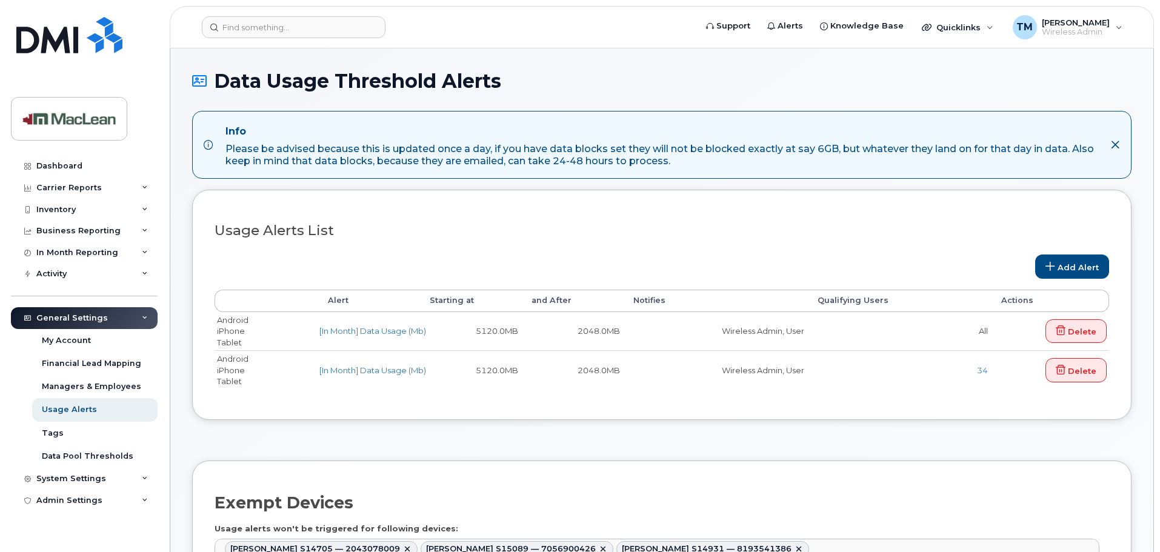
select select
drag, startPoint x: 39, startPoint y: 208, endPoint x: 65, endPoint y: 215, distance: 26.9
click at [39, 208] on div "Inventory" at bounding box center [55, 210] width 39 height 10
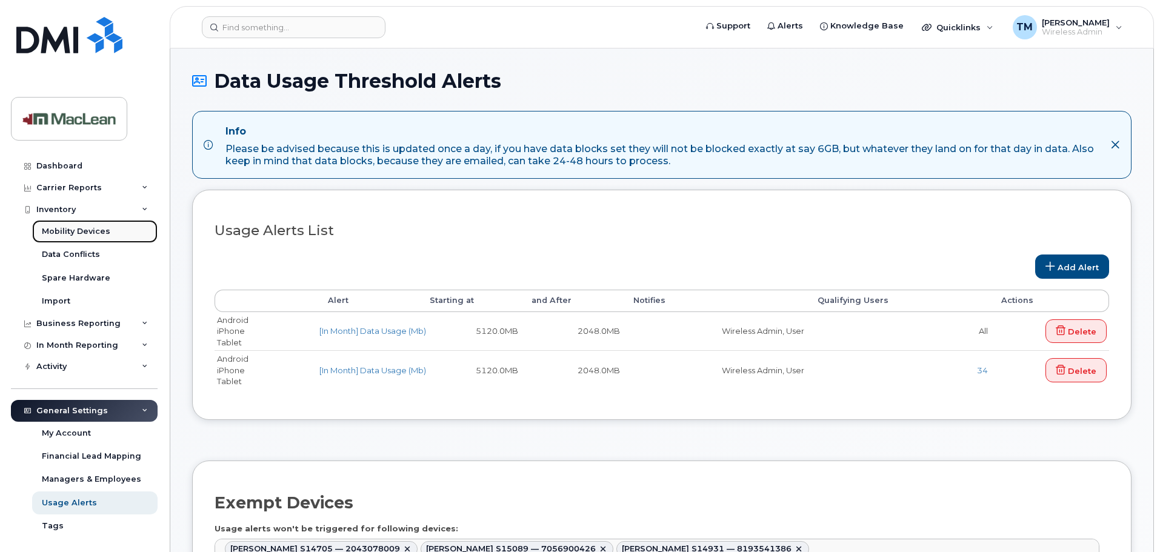
click at [76, 230] on div "Mobility Devices" at bounding box center [76, 231] width 68 height 11
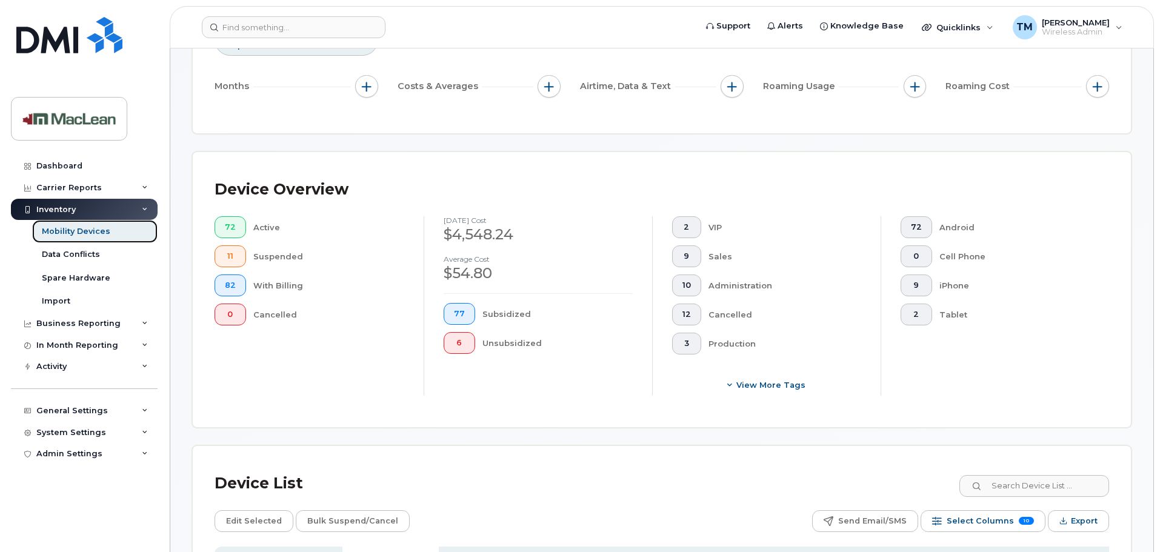
scroll to position [303, 0]
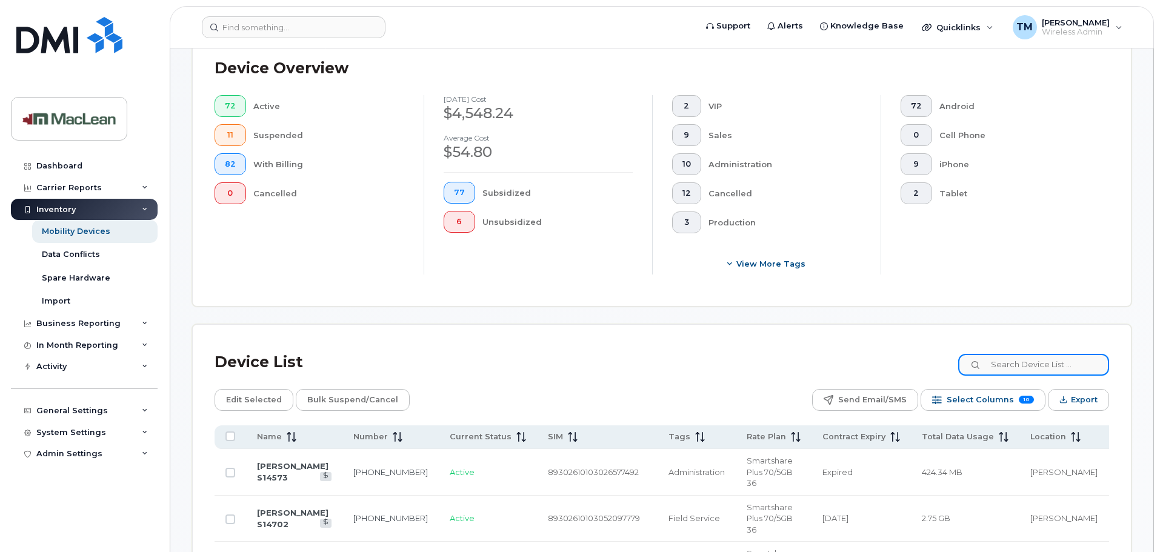
click at [1022, 354] on input at bounding box center [1033, 365] width 151 height 22
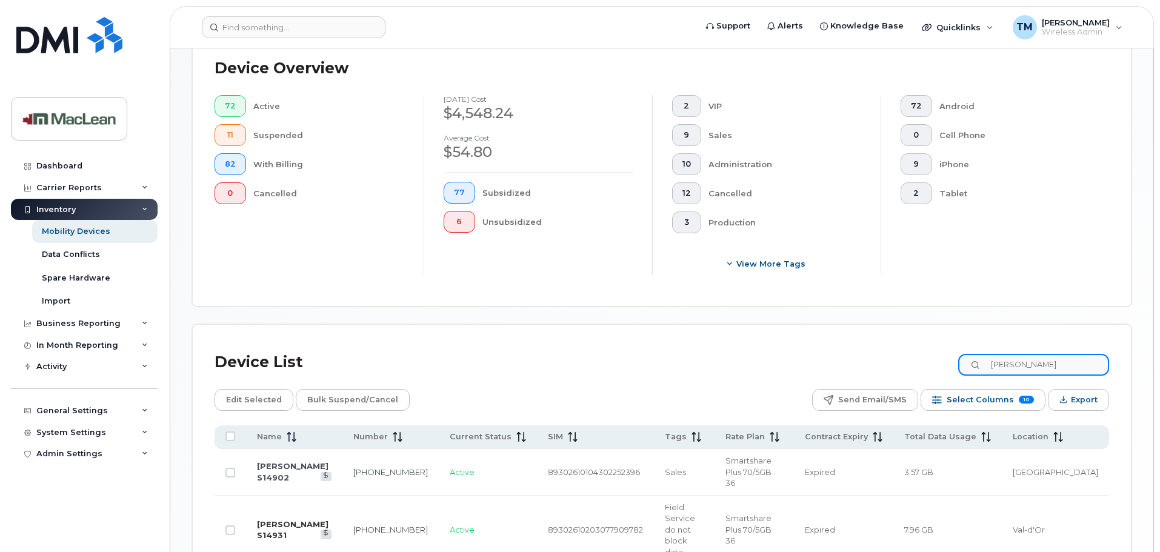
type input "jean"
click at [299, 519] on link "[PERSON_NAME] S14931" at bounding box center [293, 529] width 72 height 21
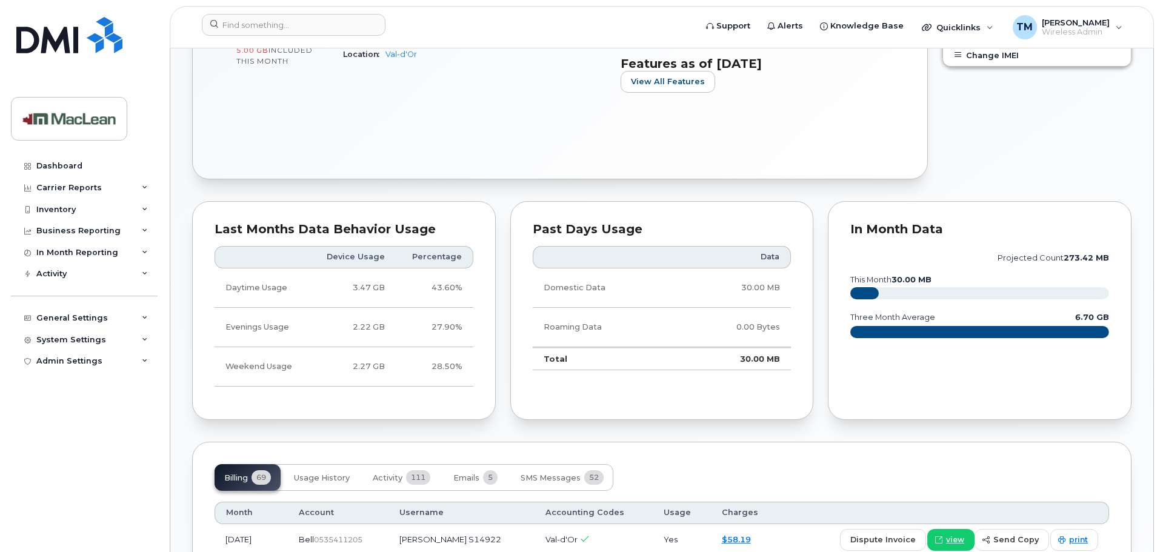
scroll to position [667, 0]
